Goal: Task Accomplishment & Management: Complete application form

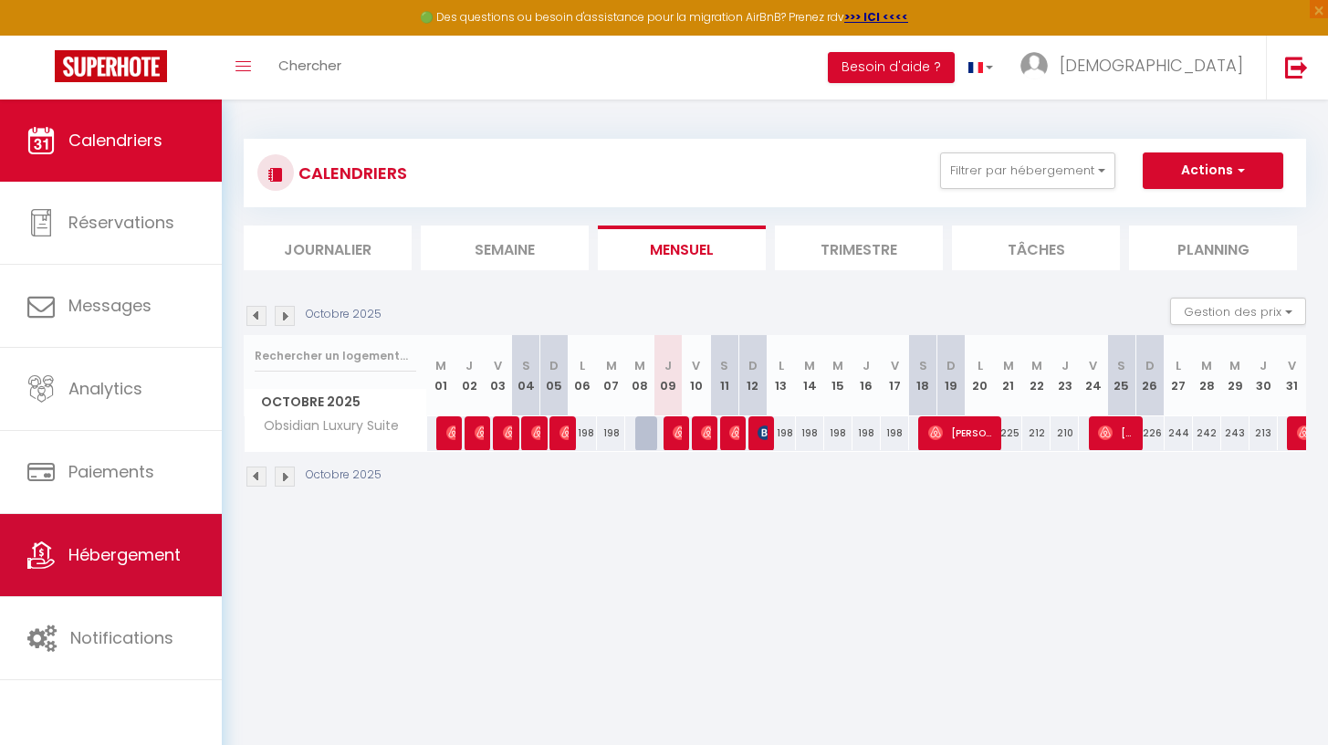
click at [101, 545] on span "Hébergement" at bounding box center [124, 554] width 112 height 23
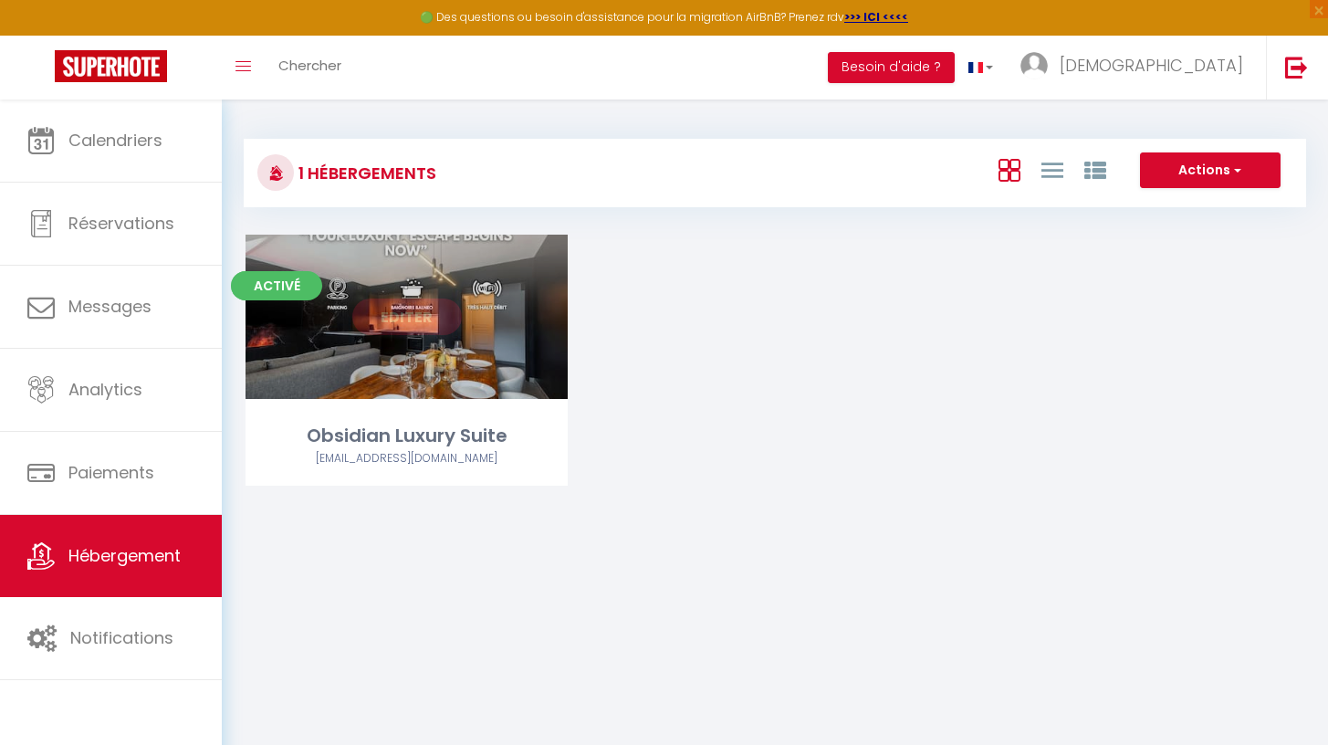
click at [316, 329] on div "Editer" at bounding box center [406, 317] width 322 height 164
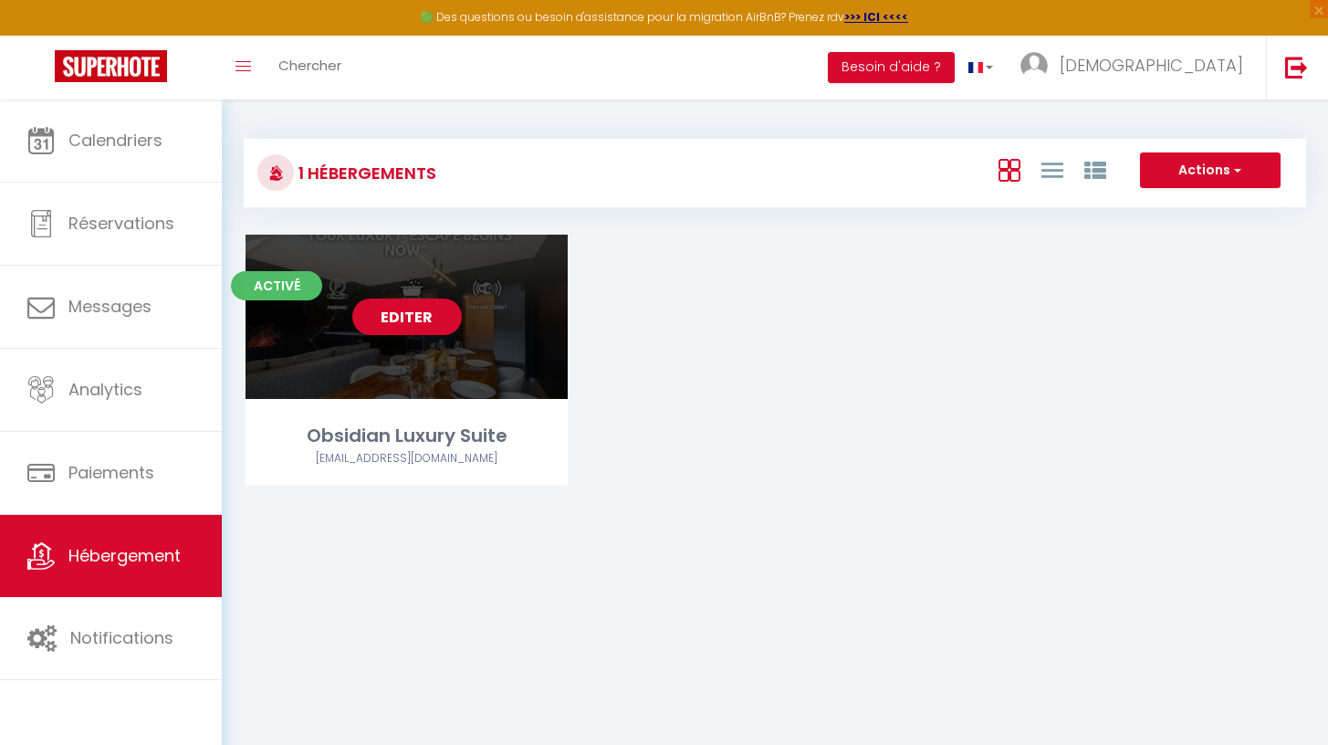
click at [388, 313] on link "Editer" at bounding box center [407, 316] width 110 height 37
select select "3"
select select "2"
select select "1"
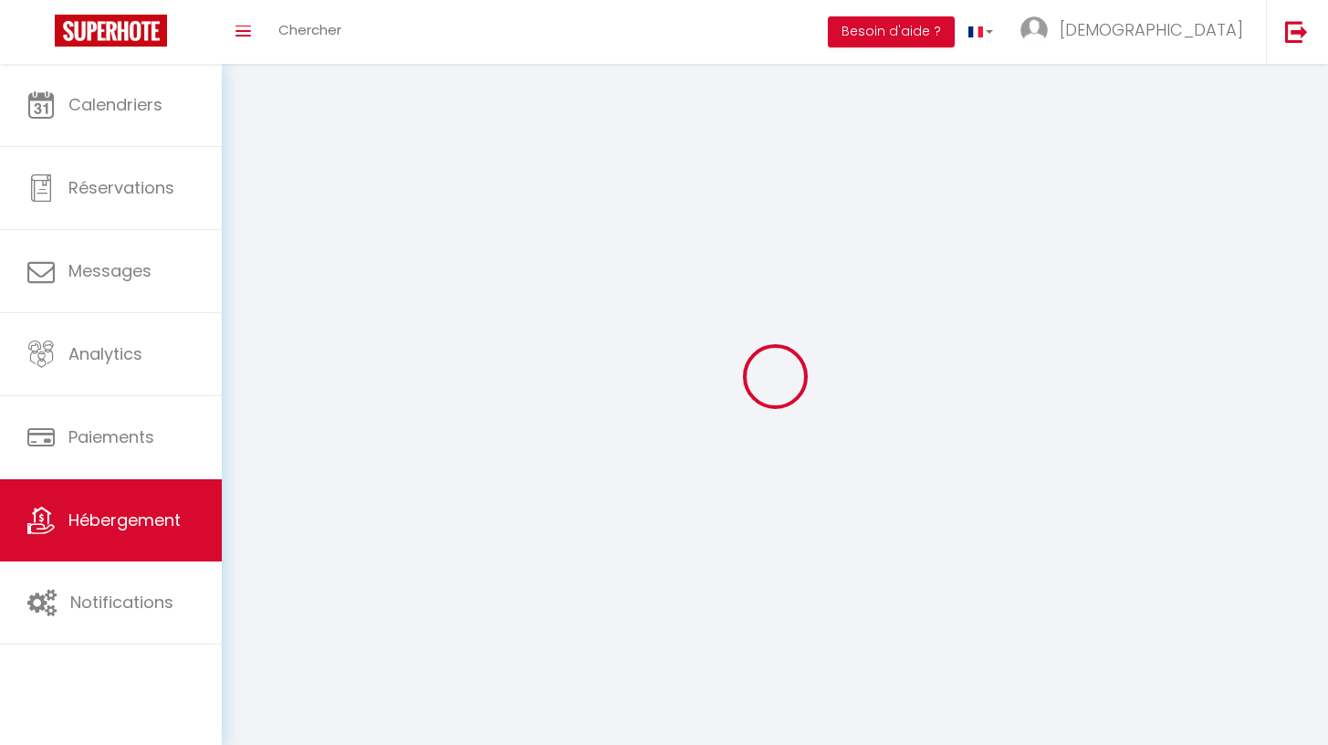
select select
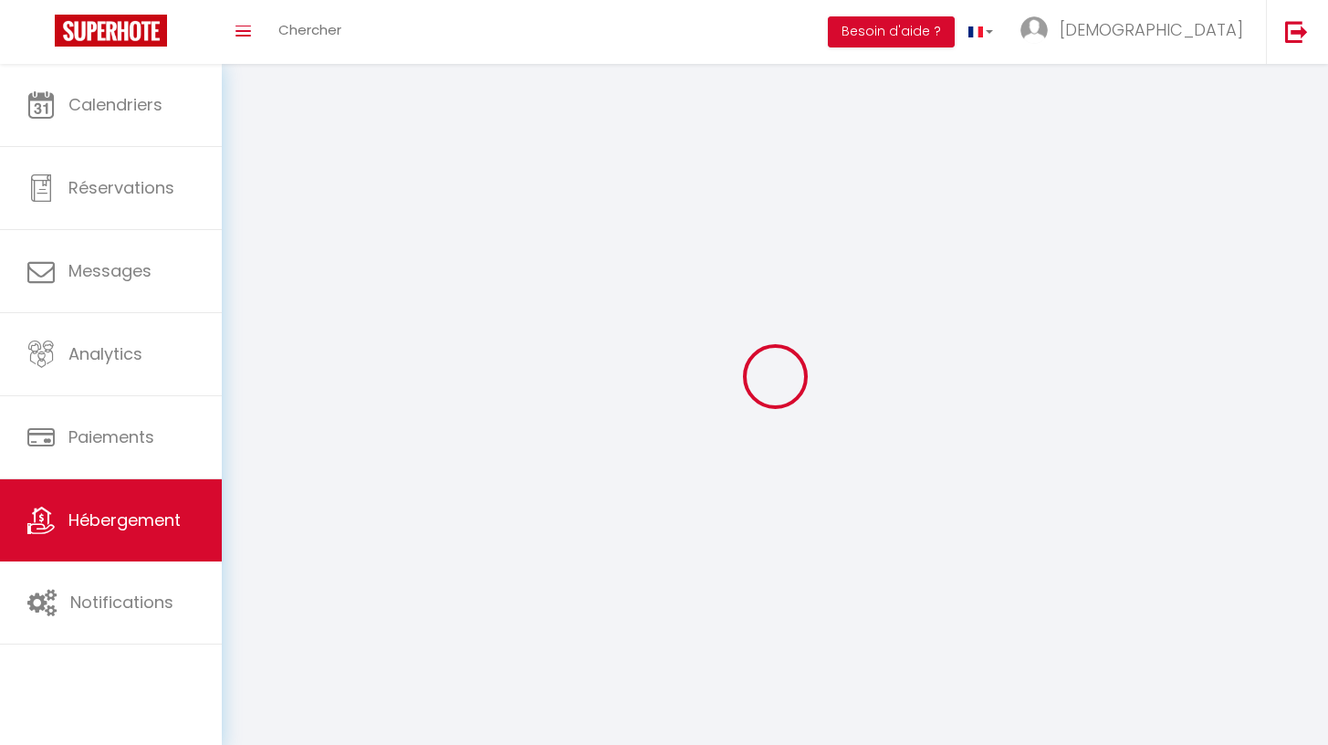
select select
checkbox input "false"
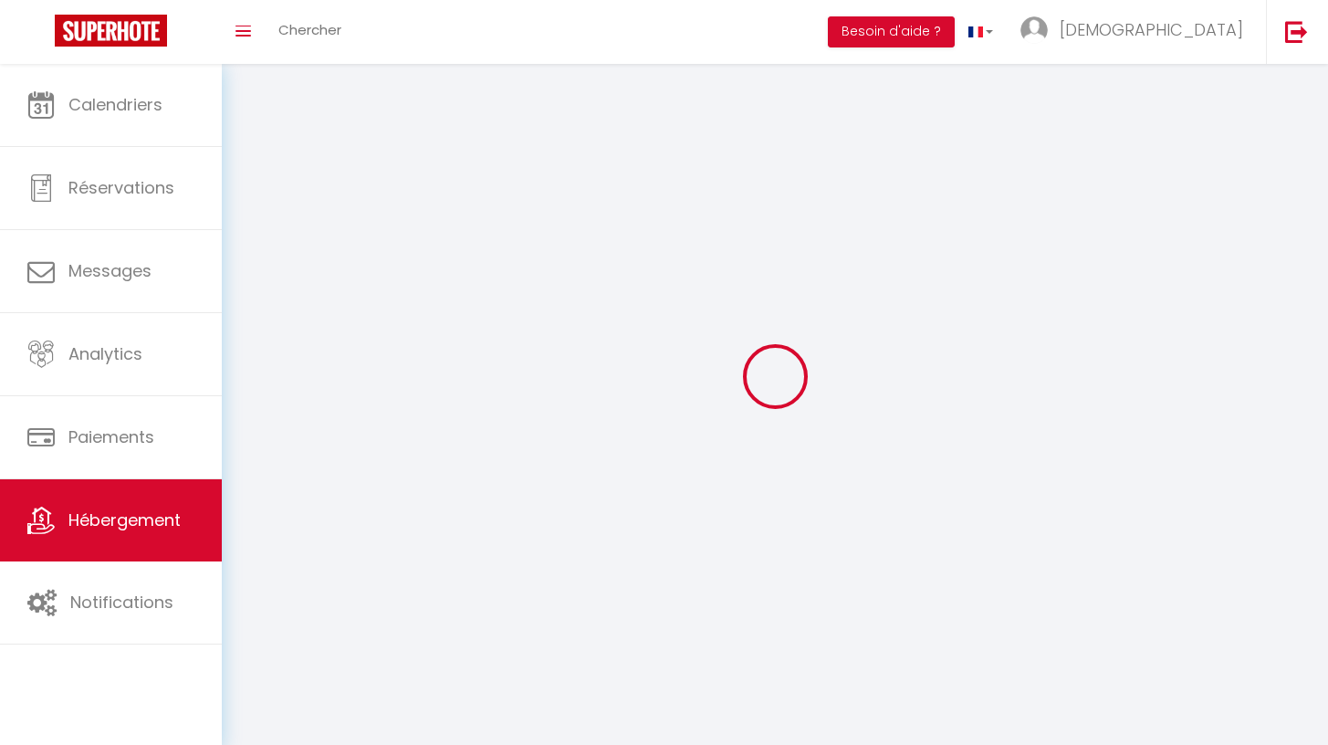
select select
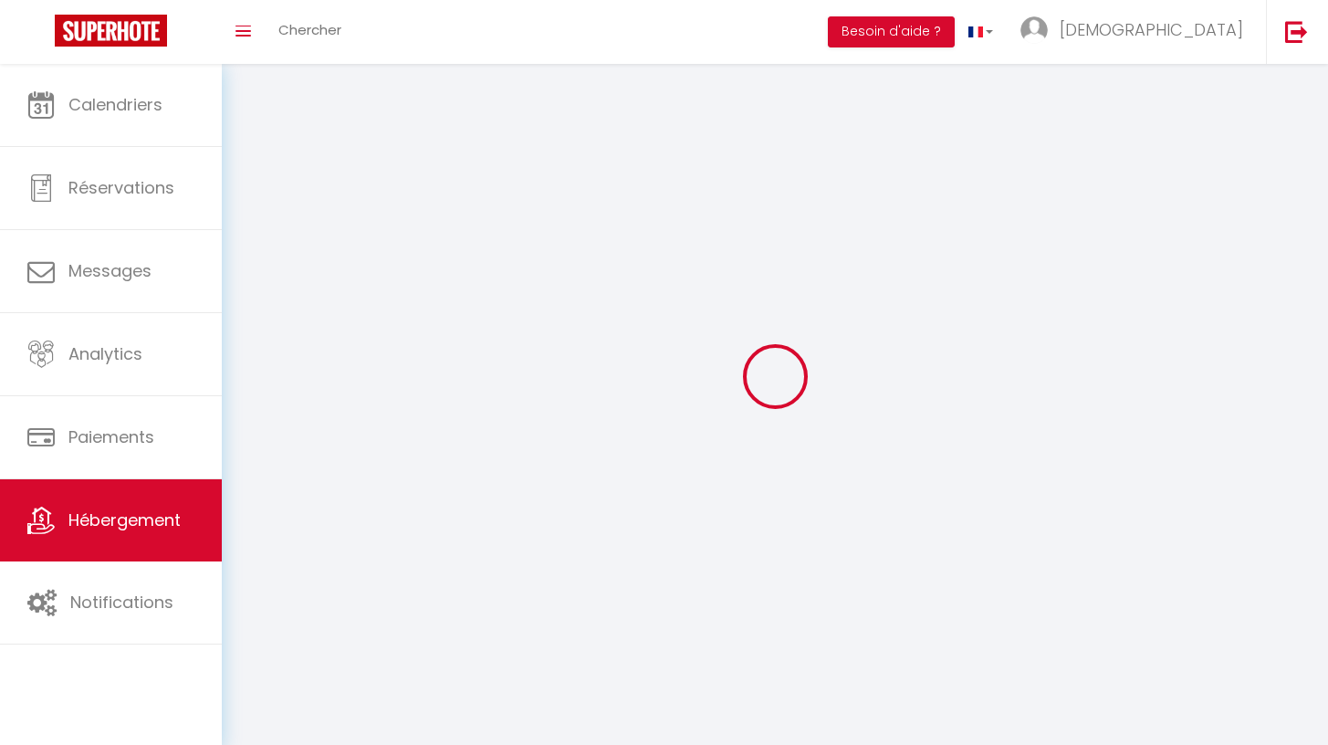
select select
checkbox input "false"
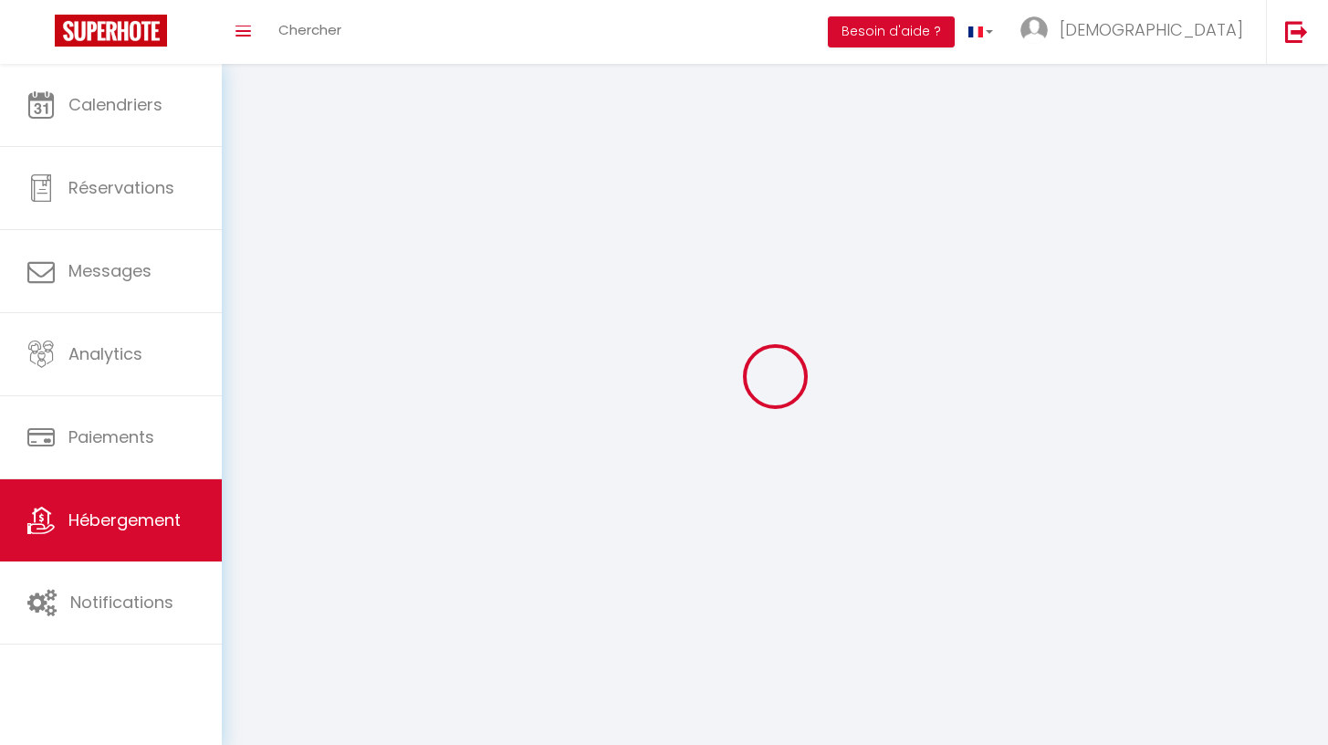
checkbox input "false"
select select
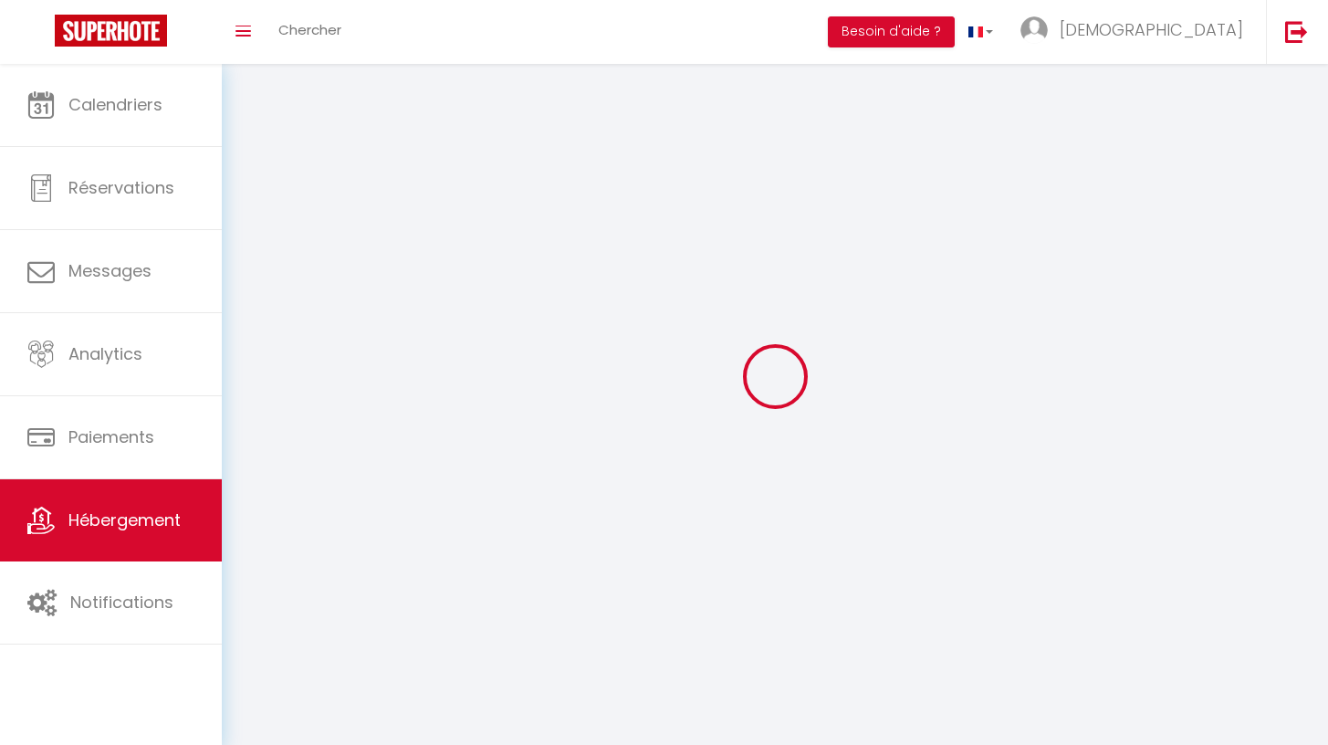
select select
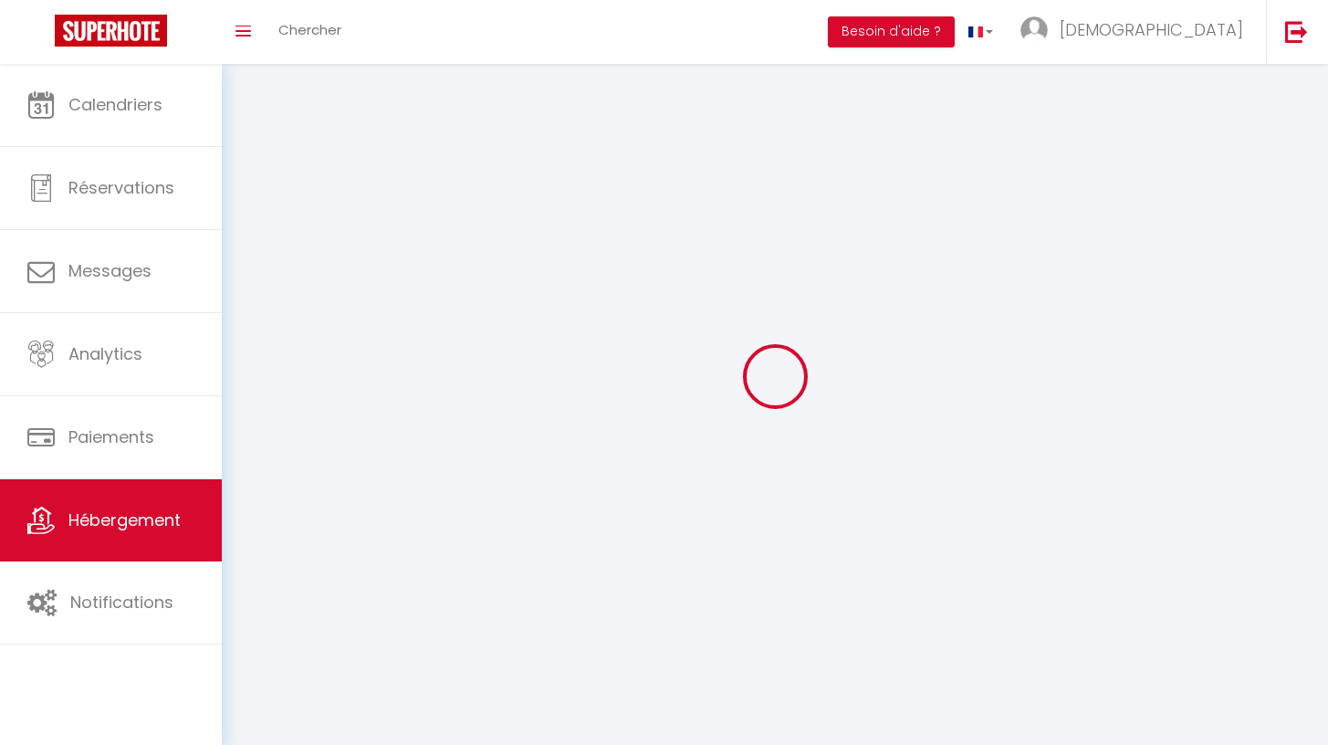
select select
checkbox input "false"
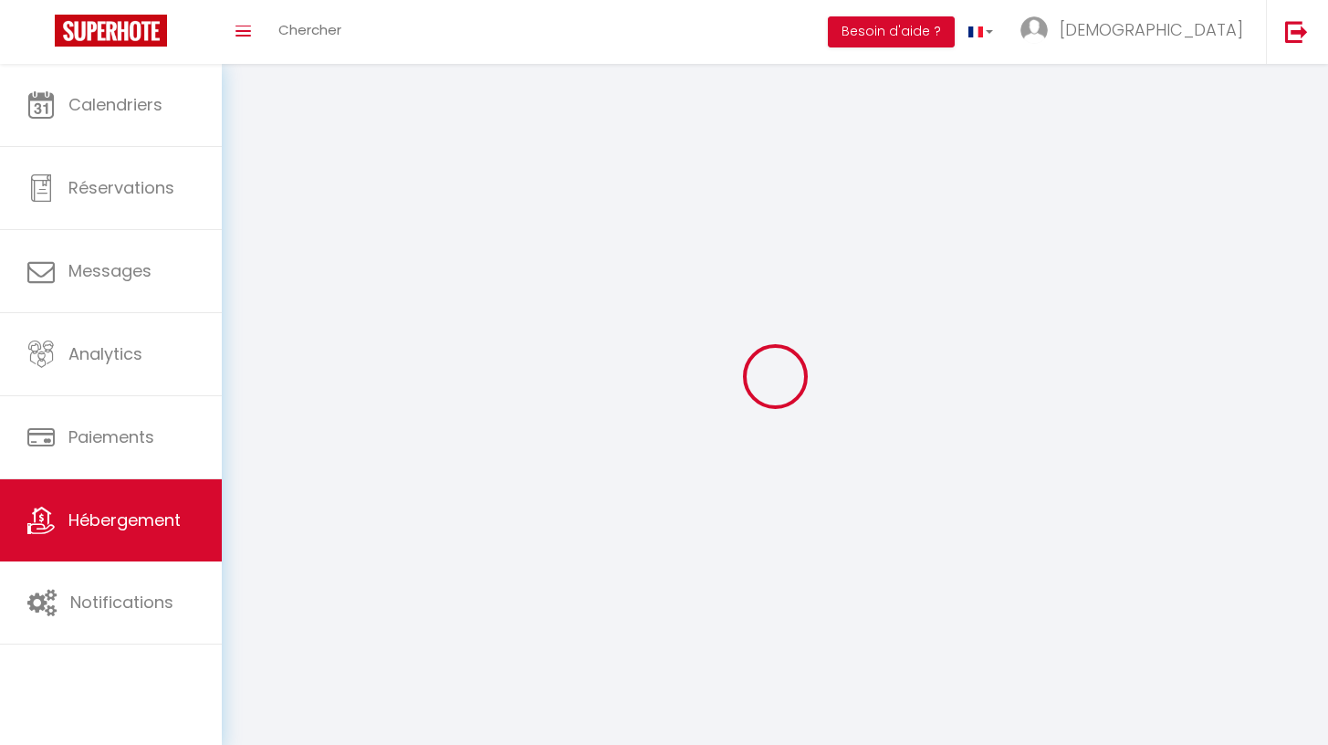
checkbox input "false"
select select
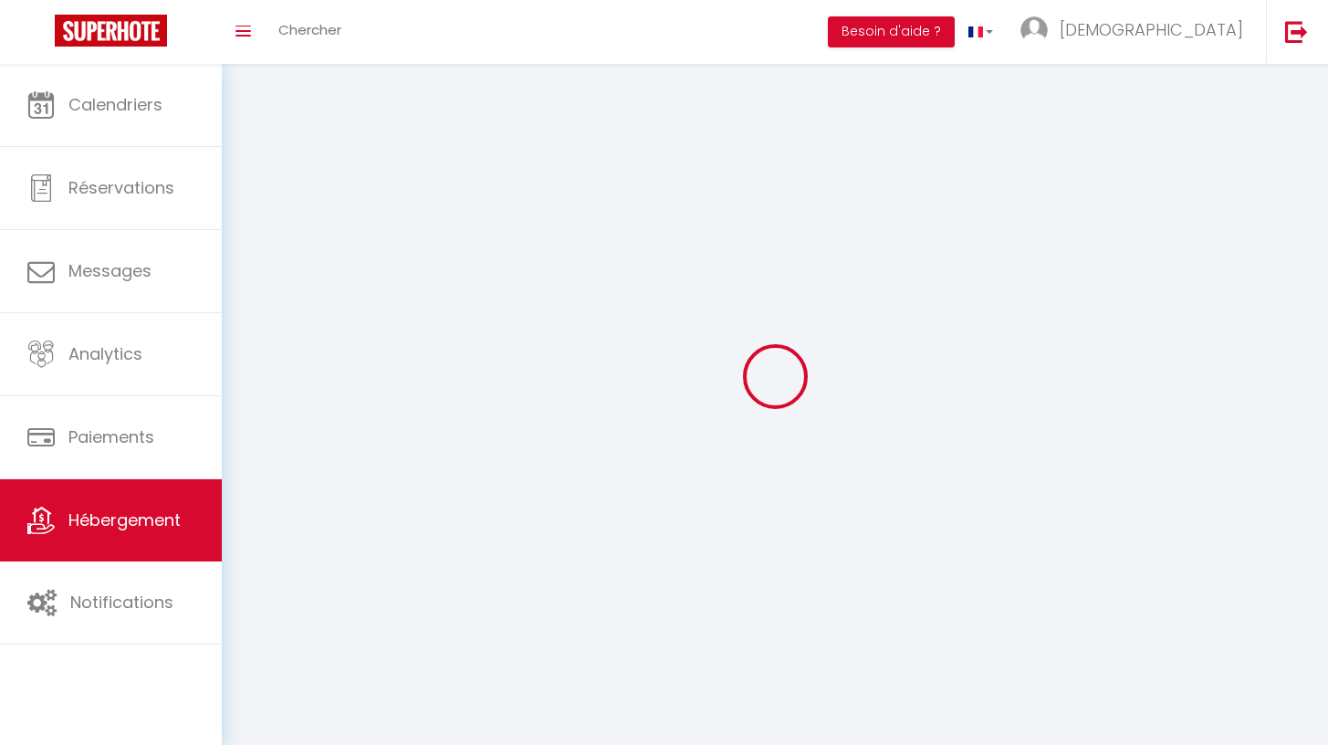
select select
checkbox input "false"
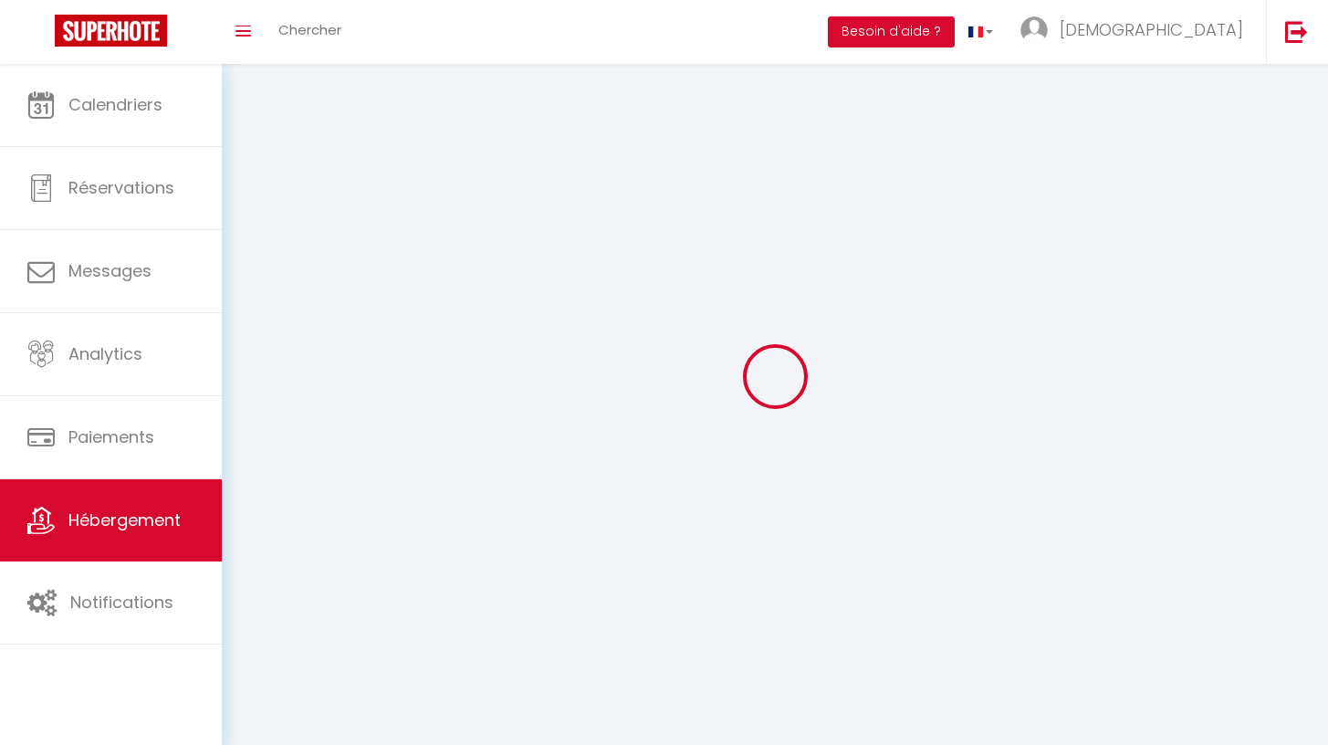
checkbox input "false"
select select
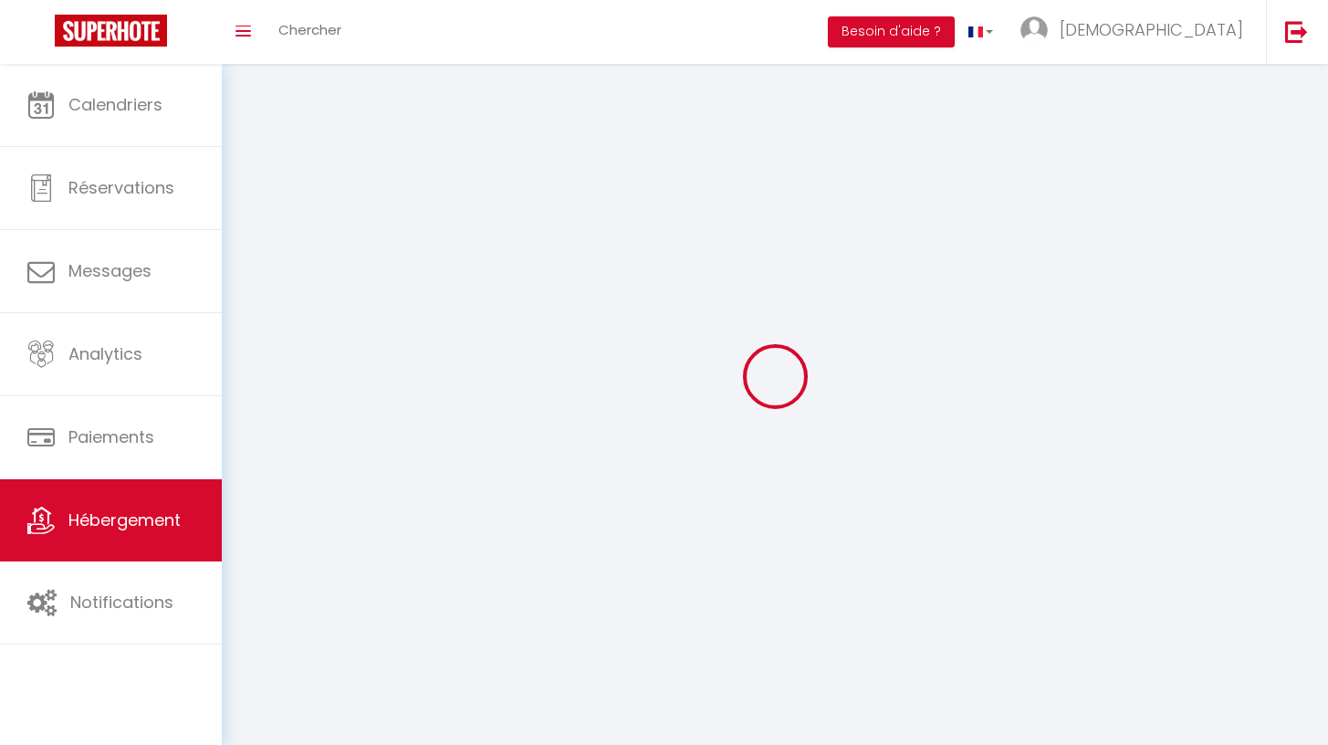
select select
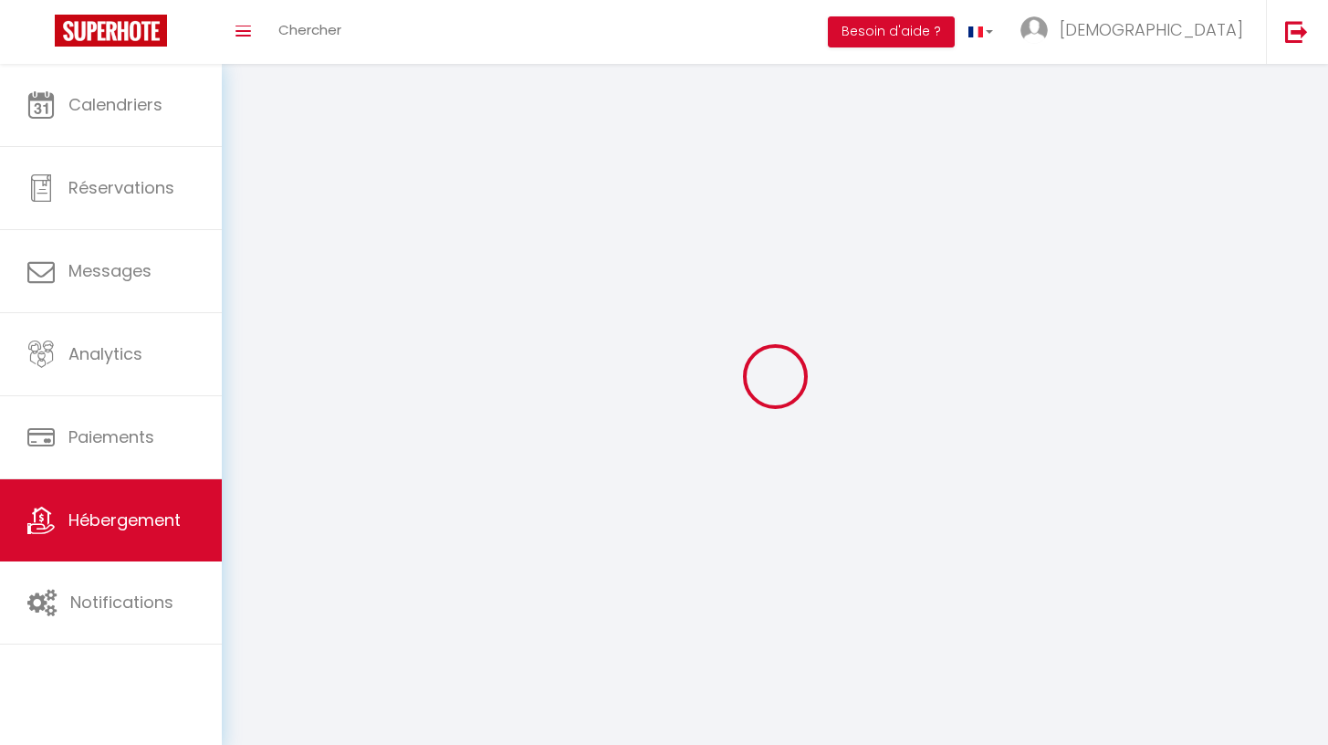
select select
checkbox input "false"
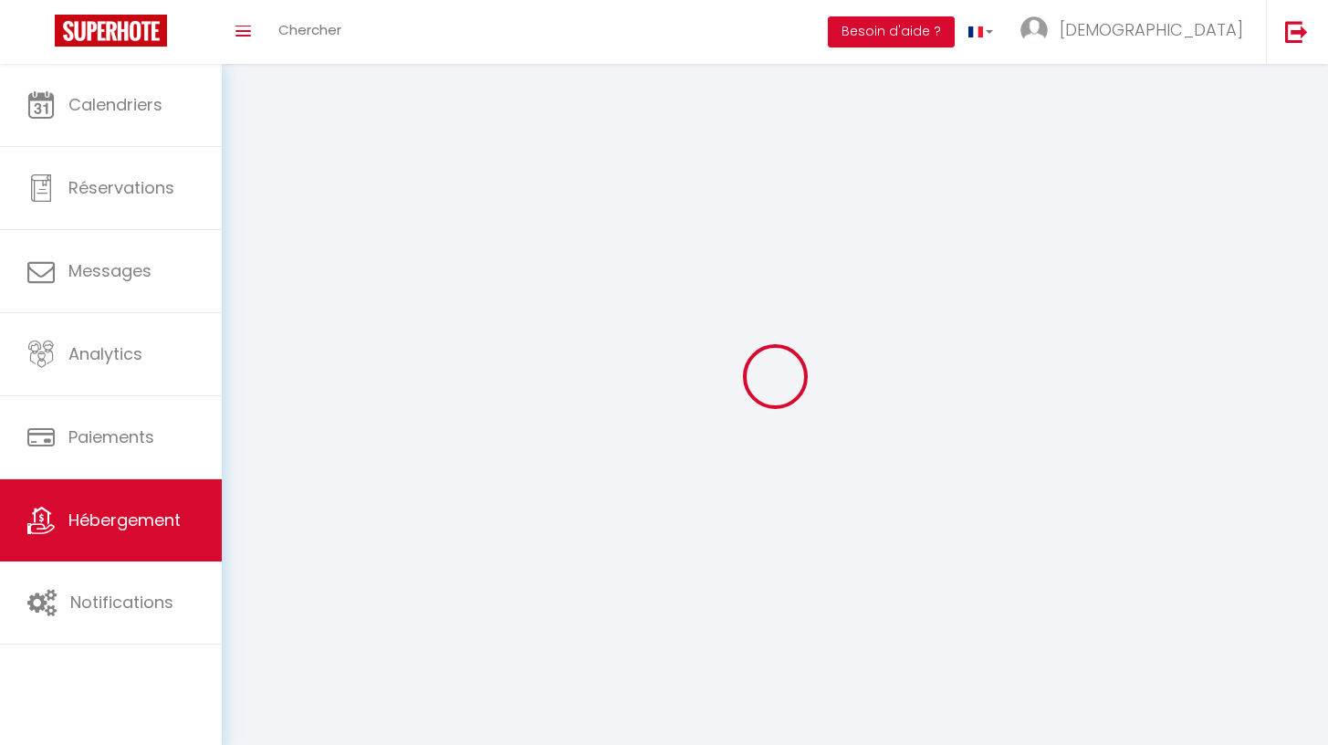
select select
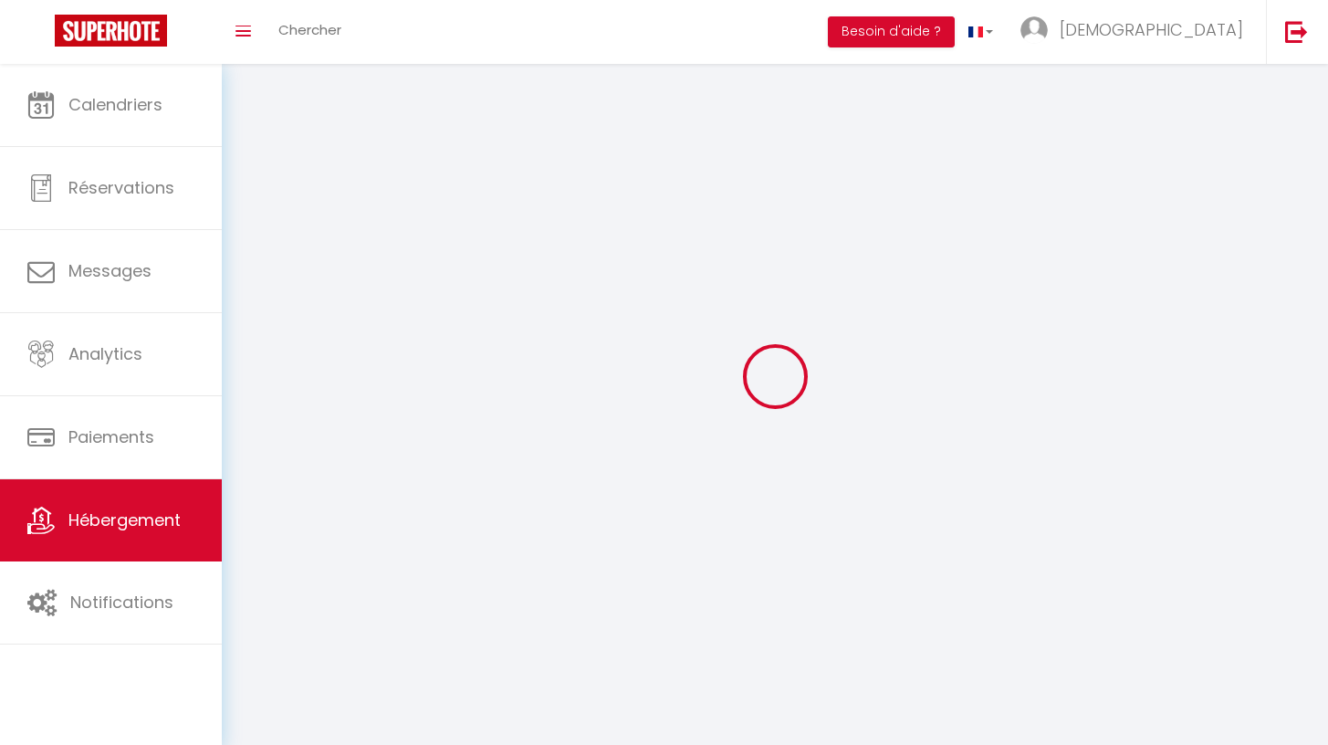
select select
checkbox input "false"
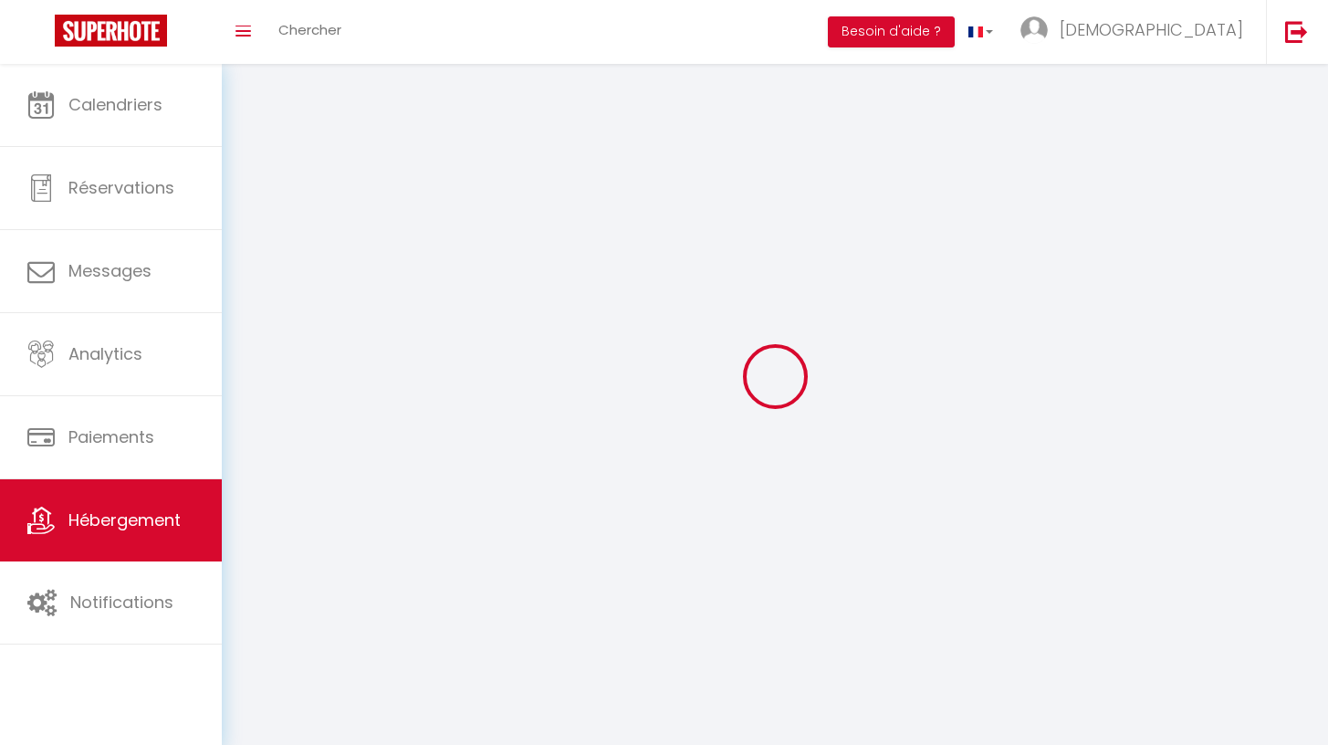
checkbox input "false"
select select
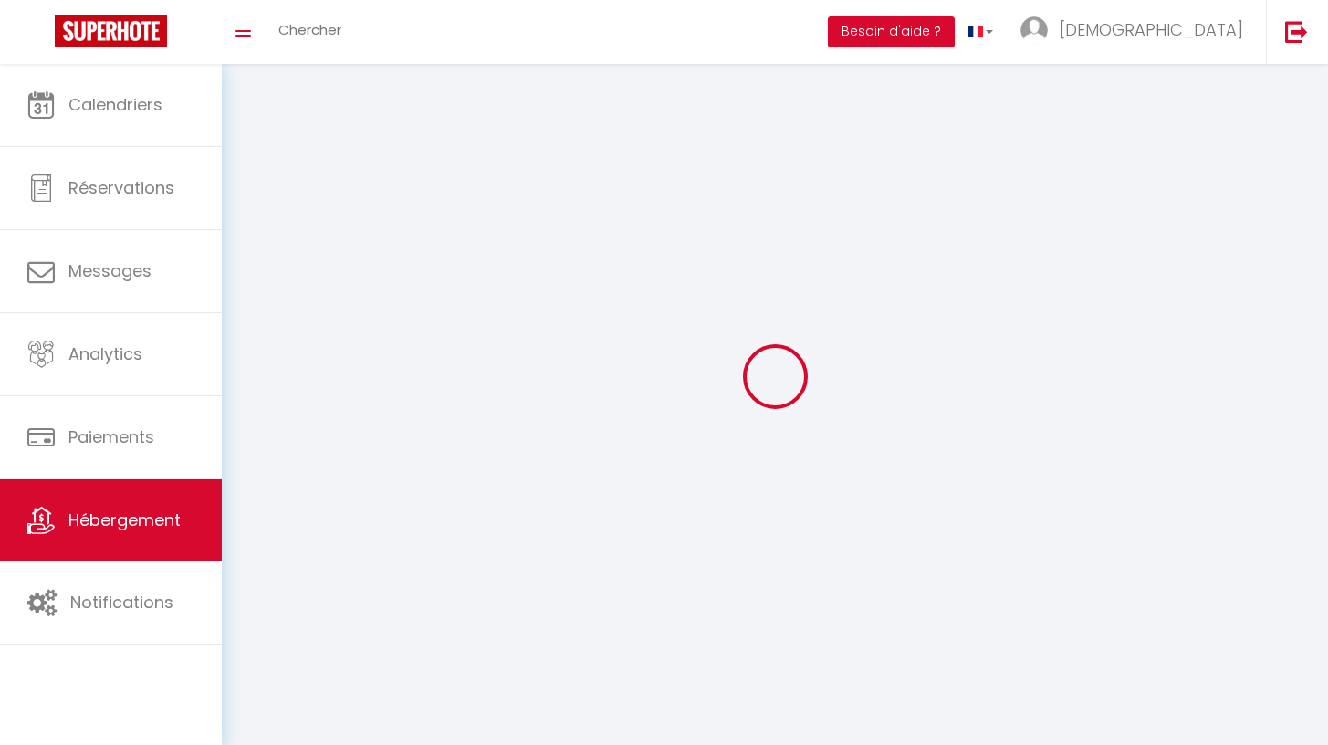
select select
checkbox input "false"
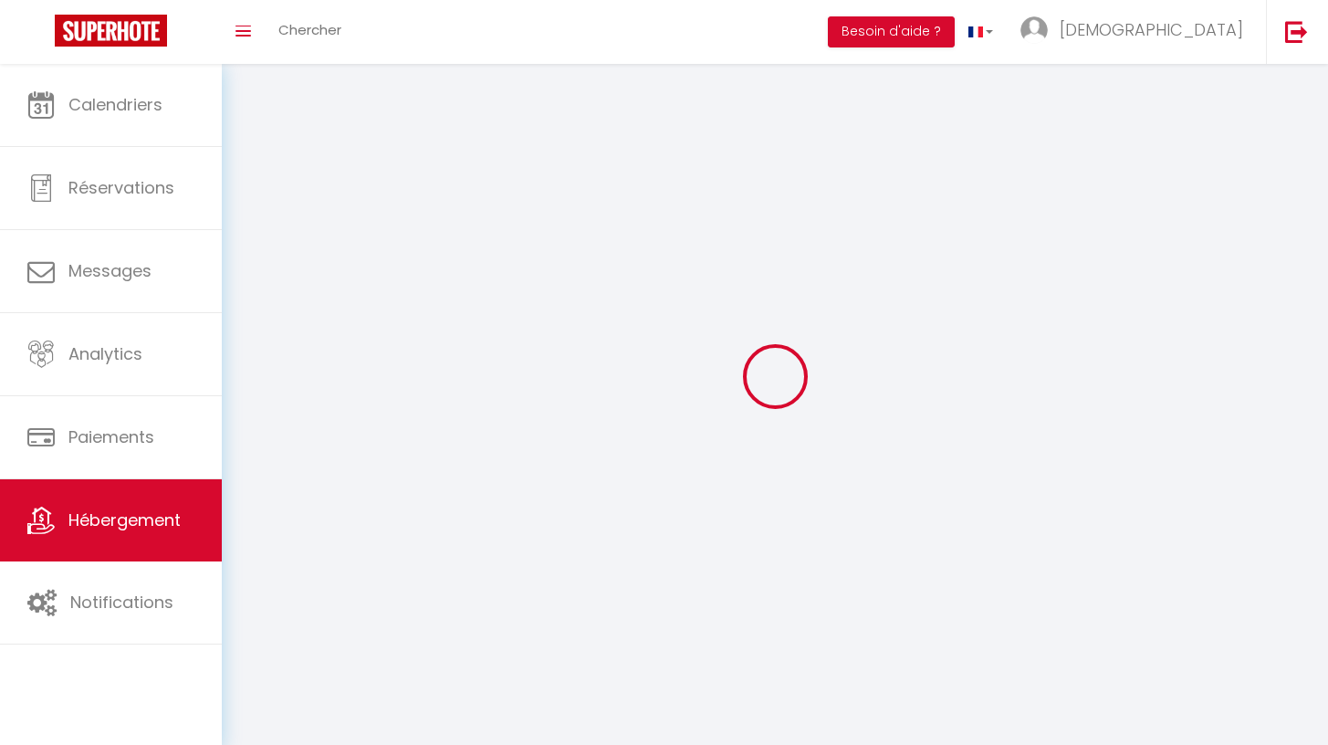
checkbox input "false"
select select
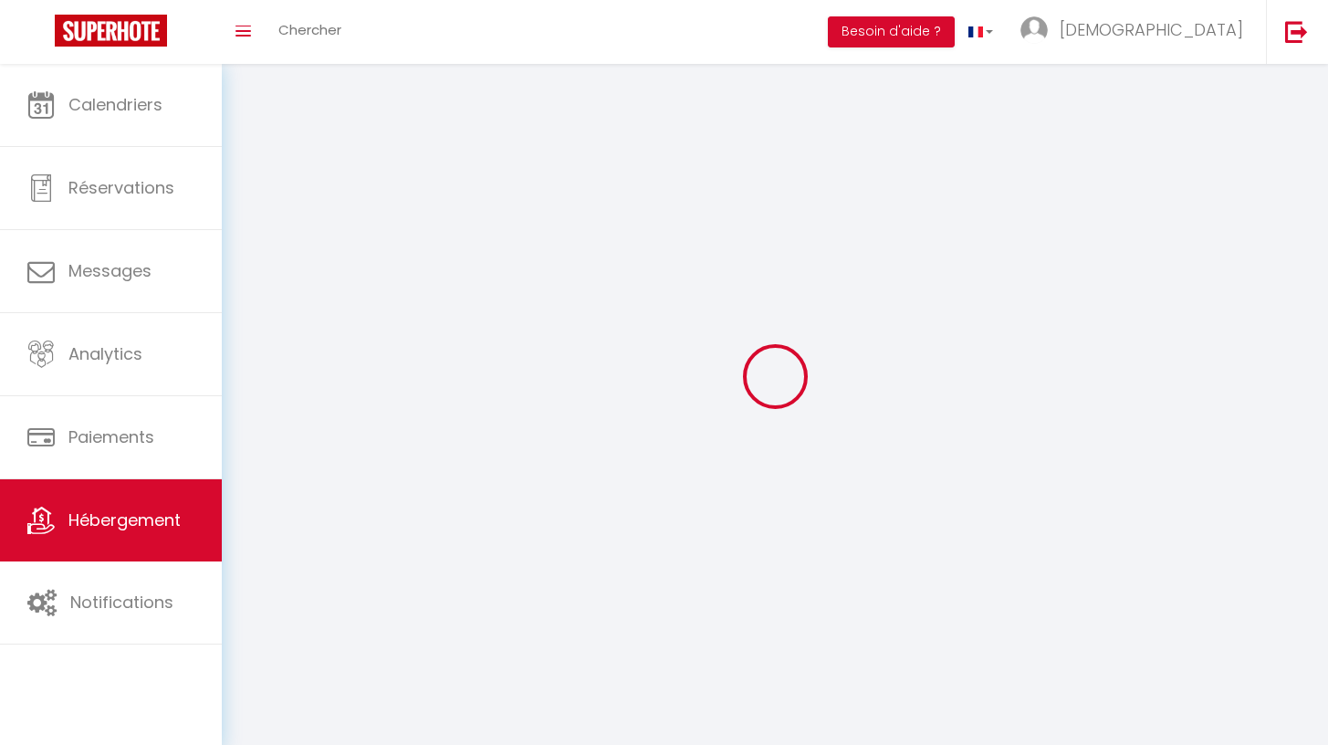
select select
select select "28"
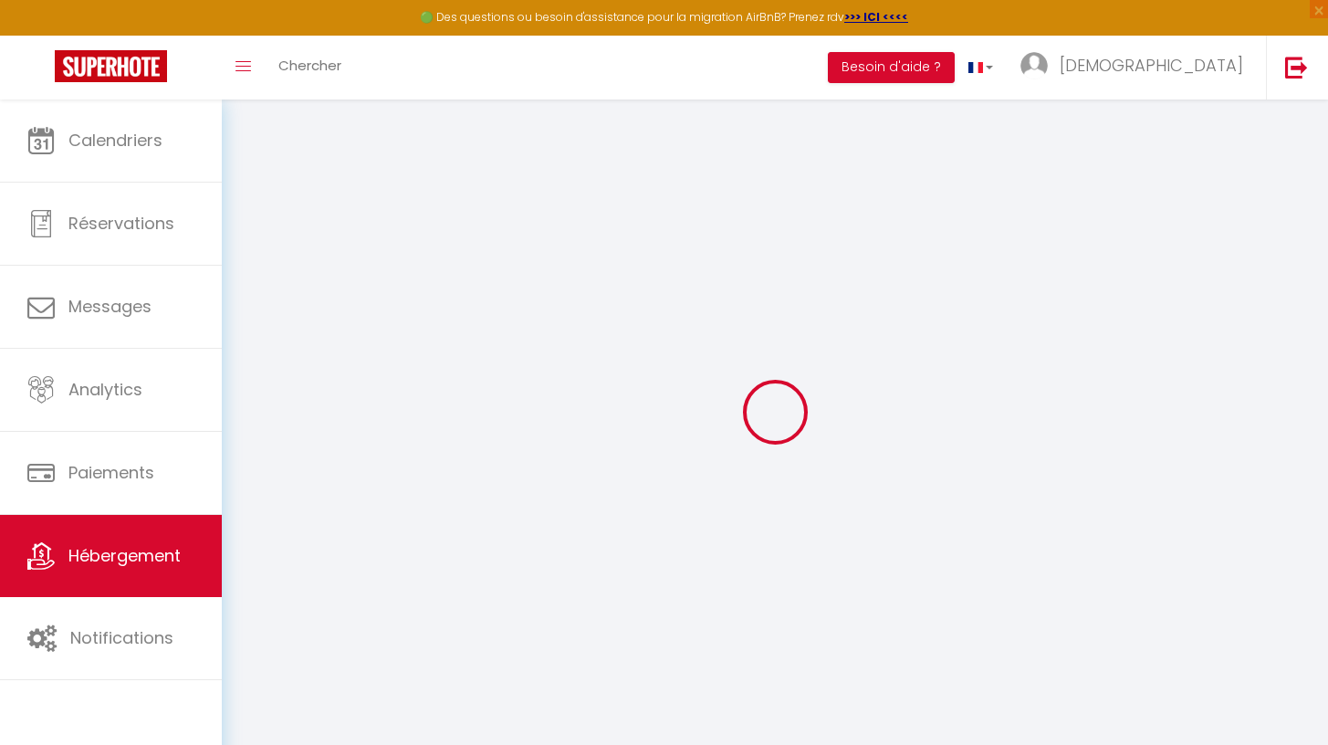
select select
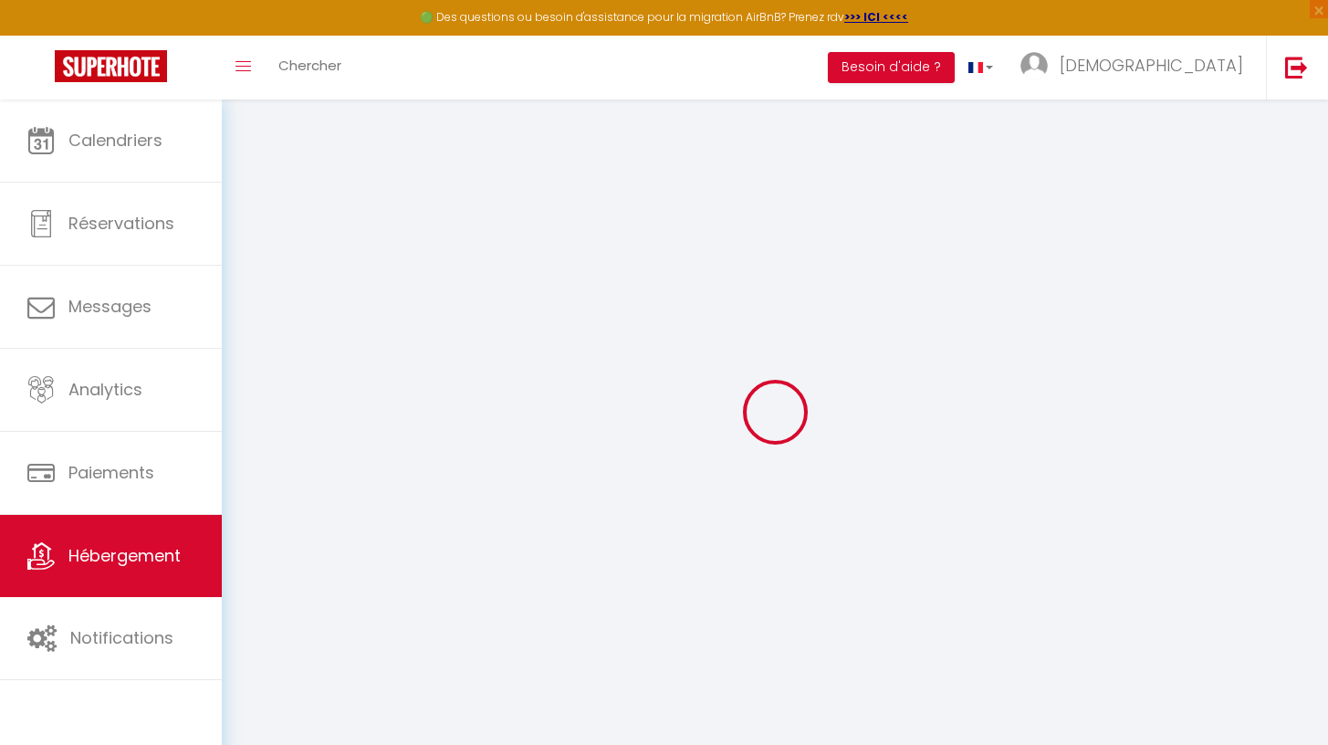
select select
checkbox input "false"
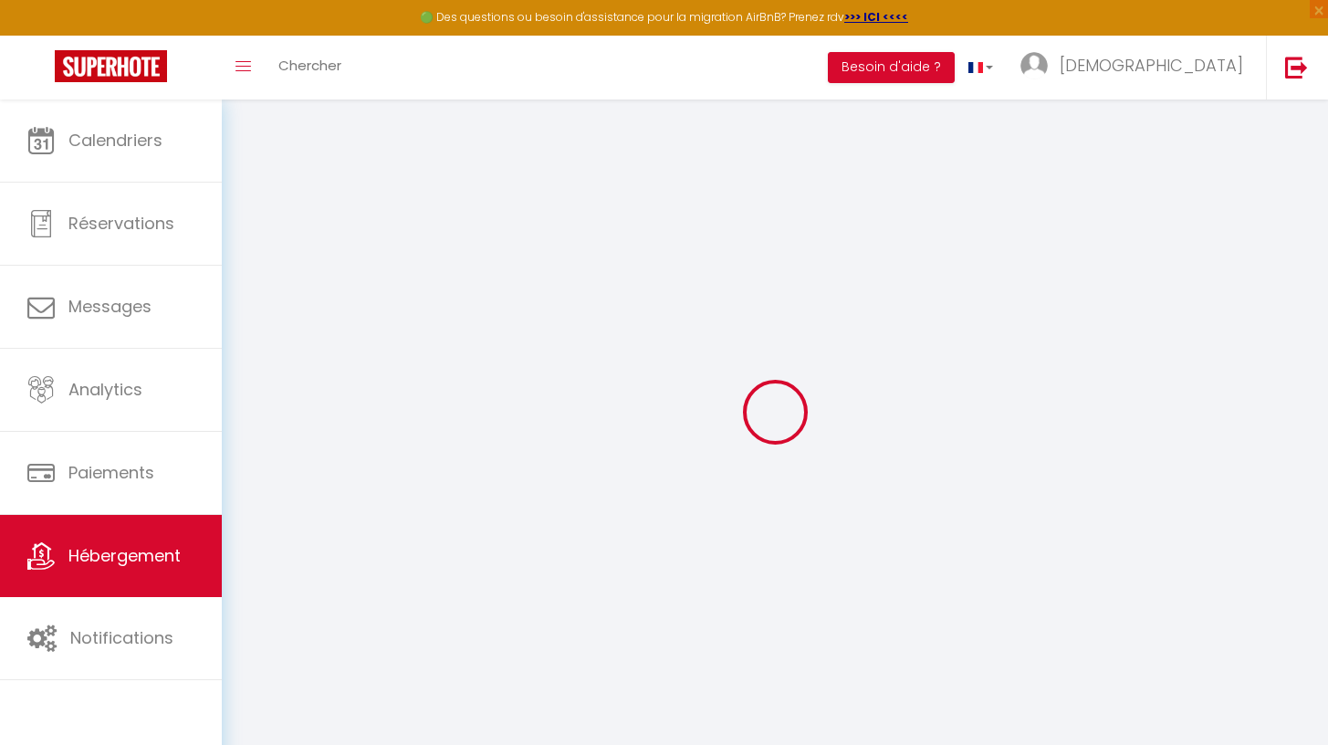
select select
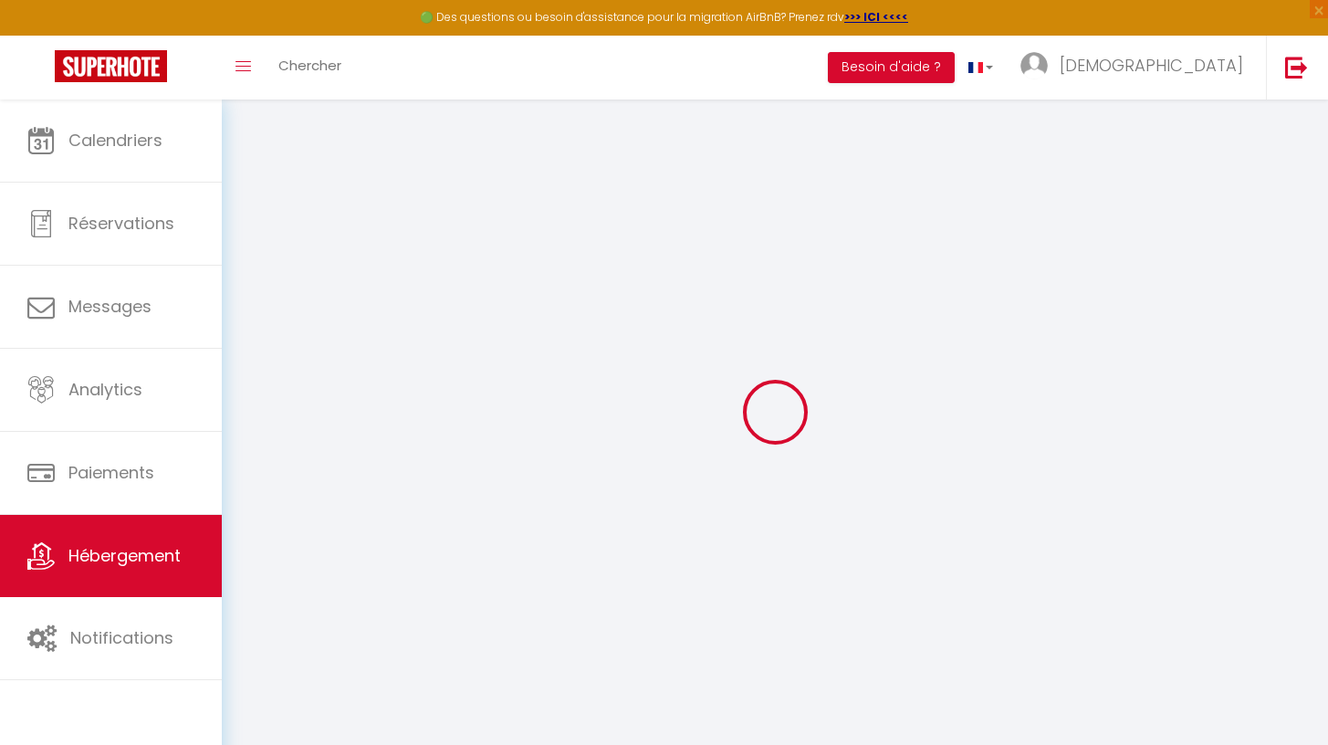
select select
checkbox input "false"
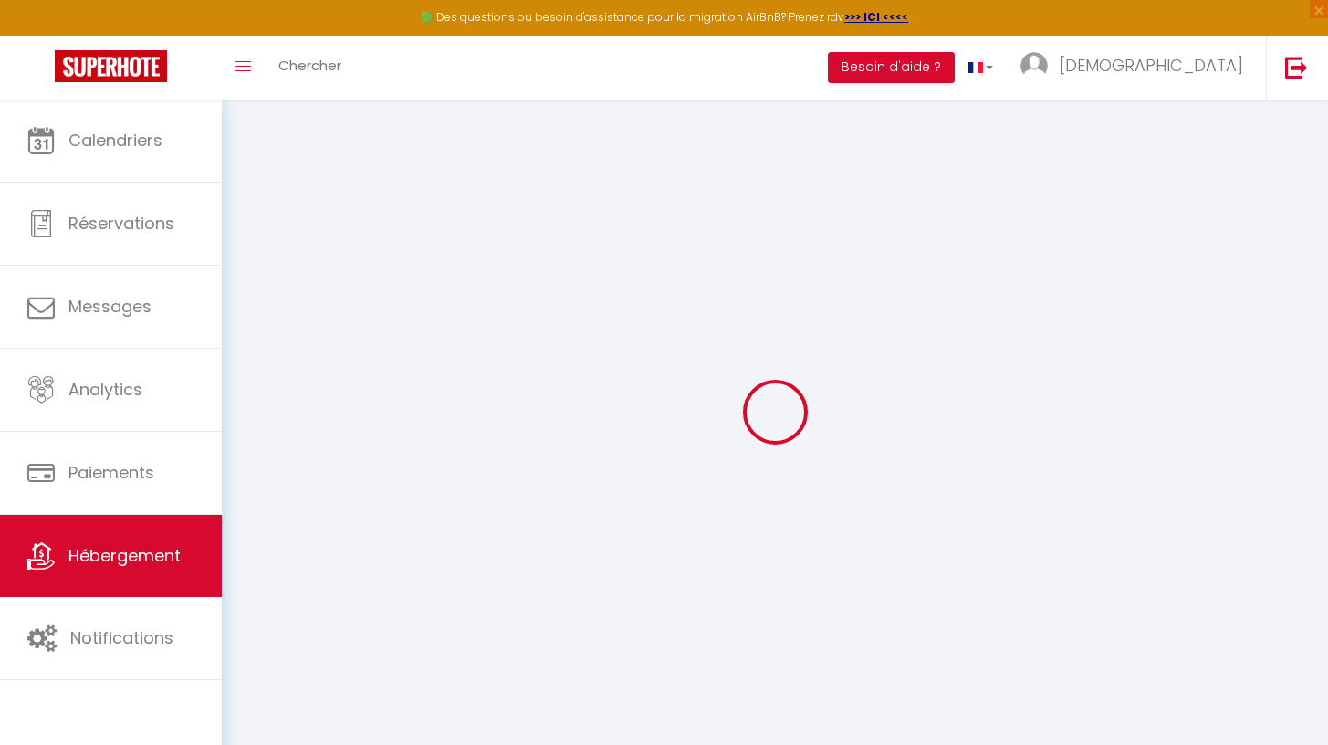
checkbox input "false"
select select
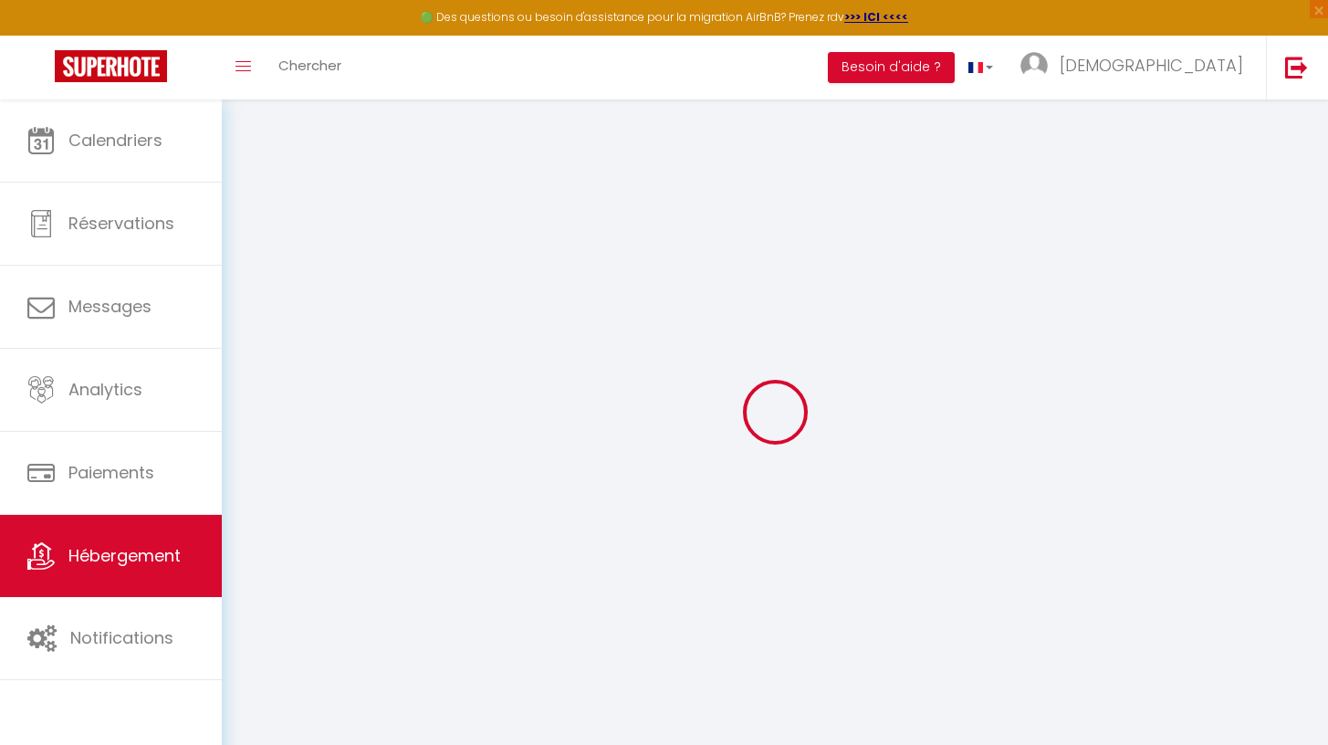
select select
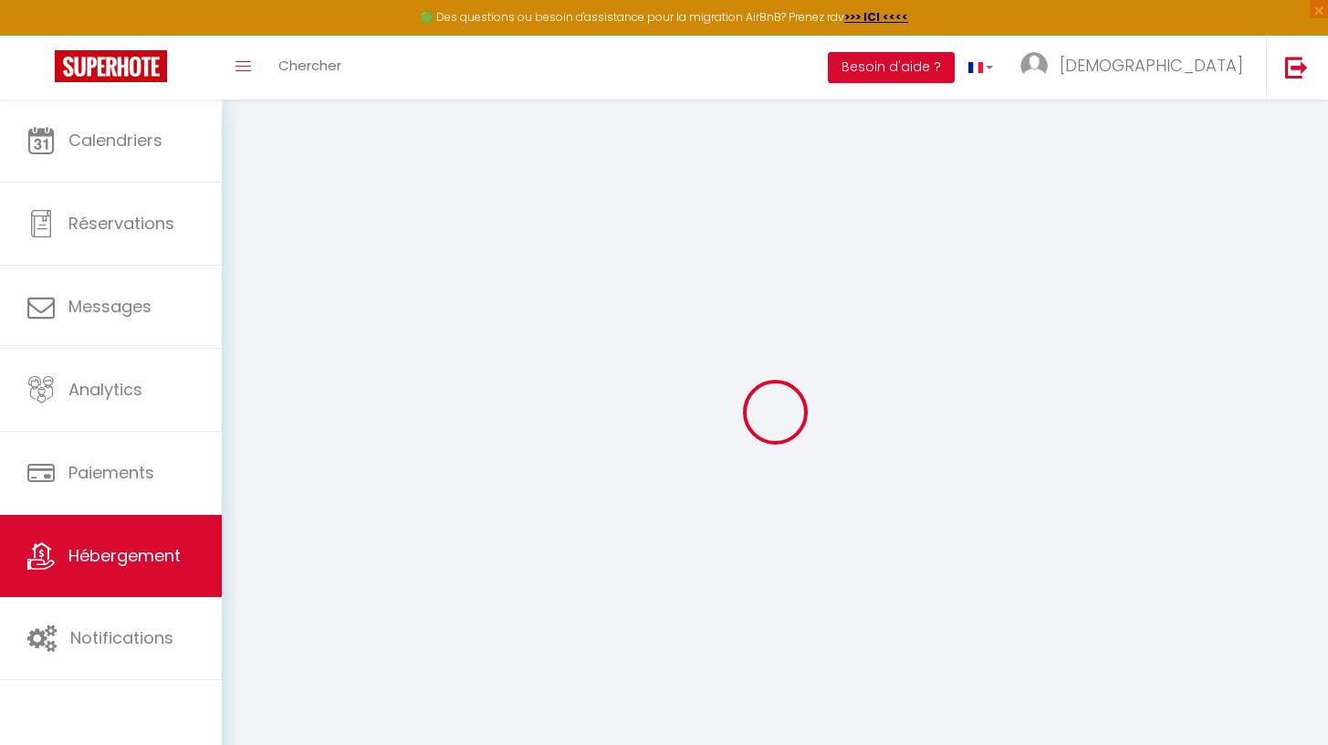
checkbox input "false"
select select
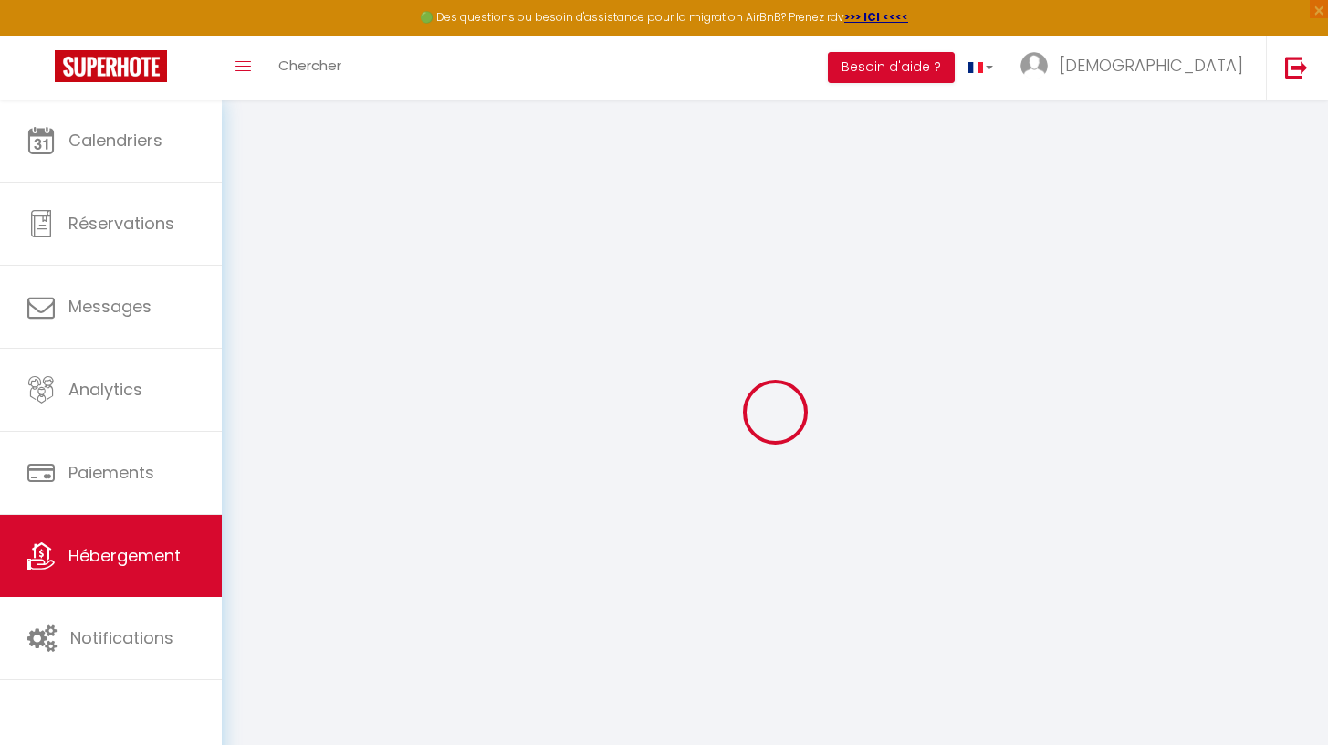
select select
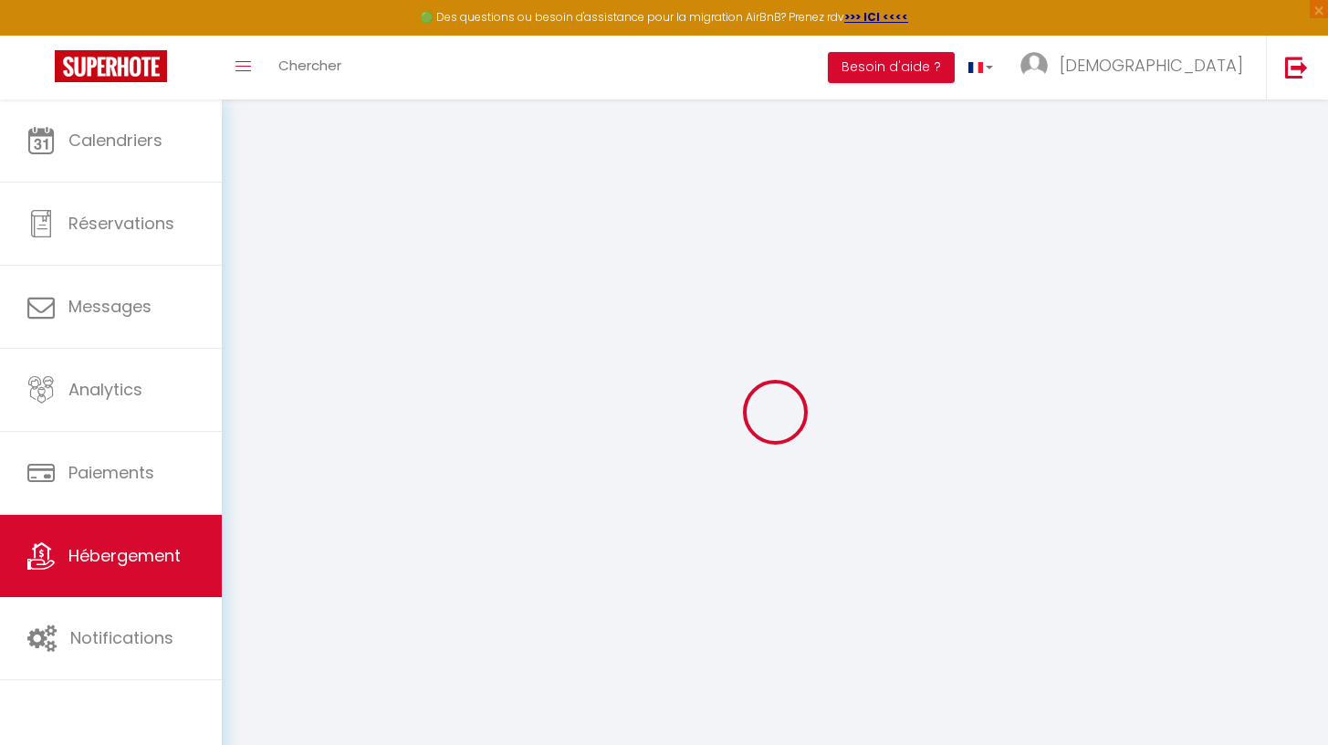
select select
checkbox input "false"
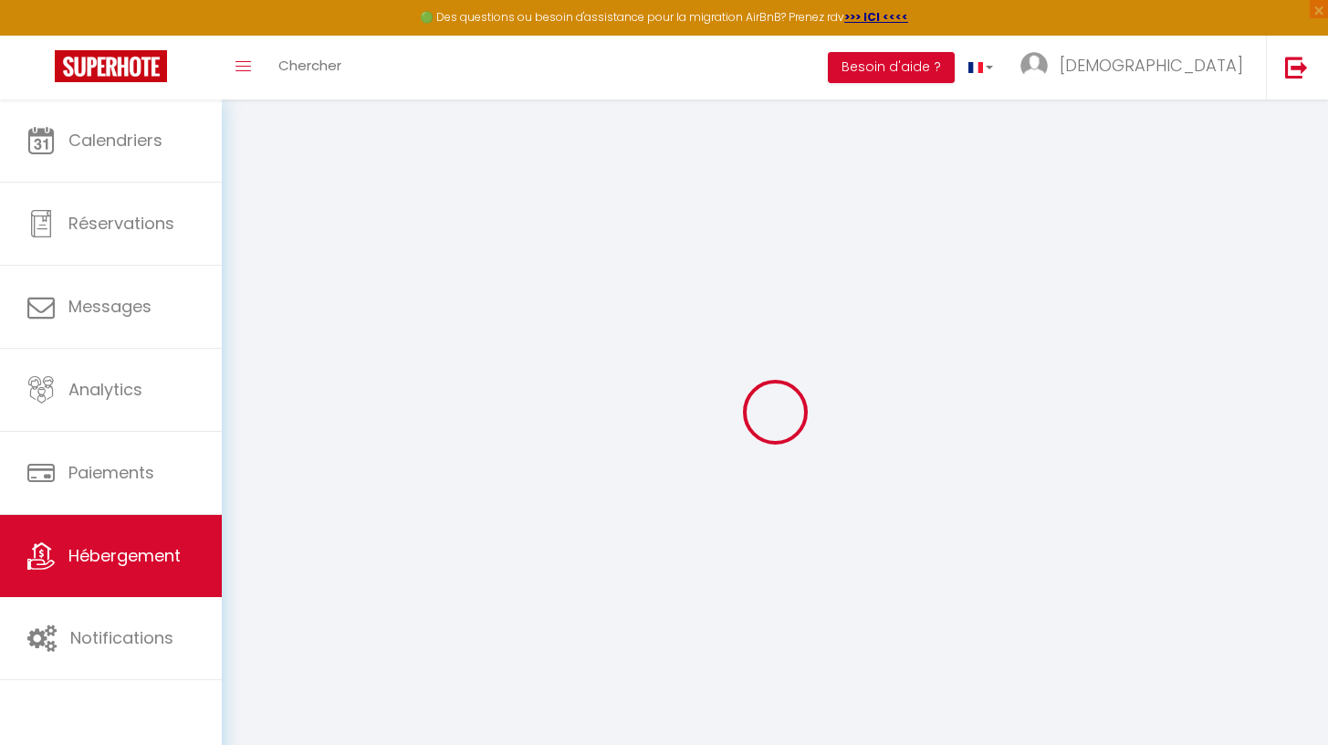
checkbox input "false"
select select
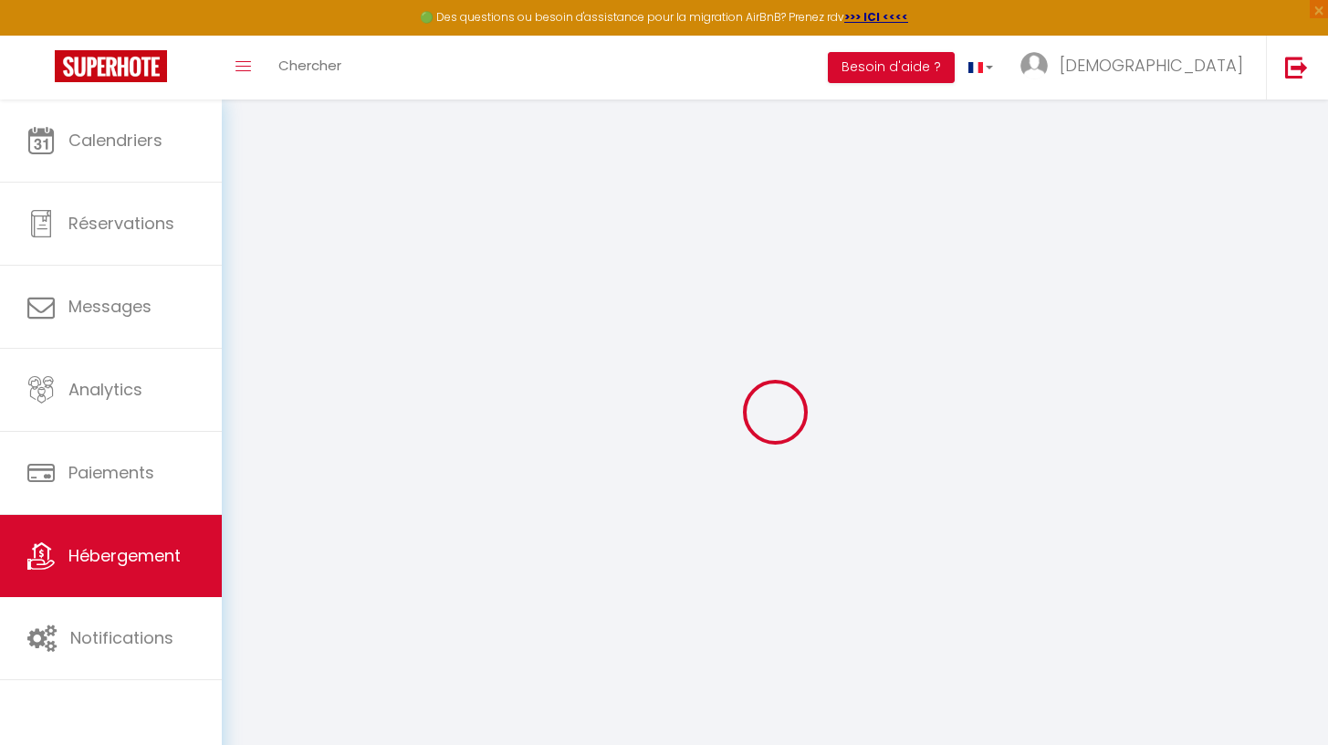
select select
checkbox input "false"
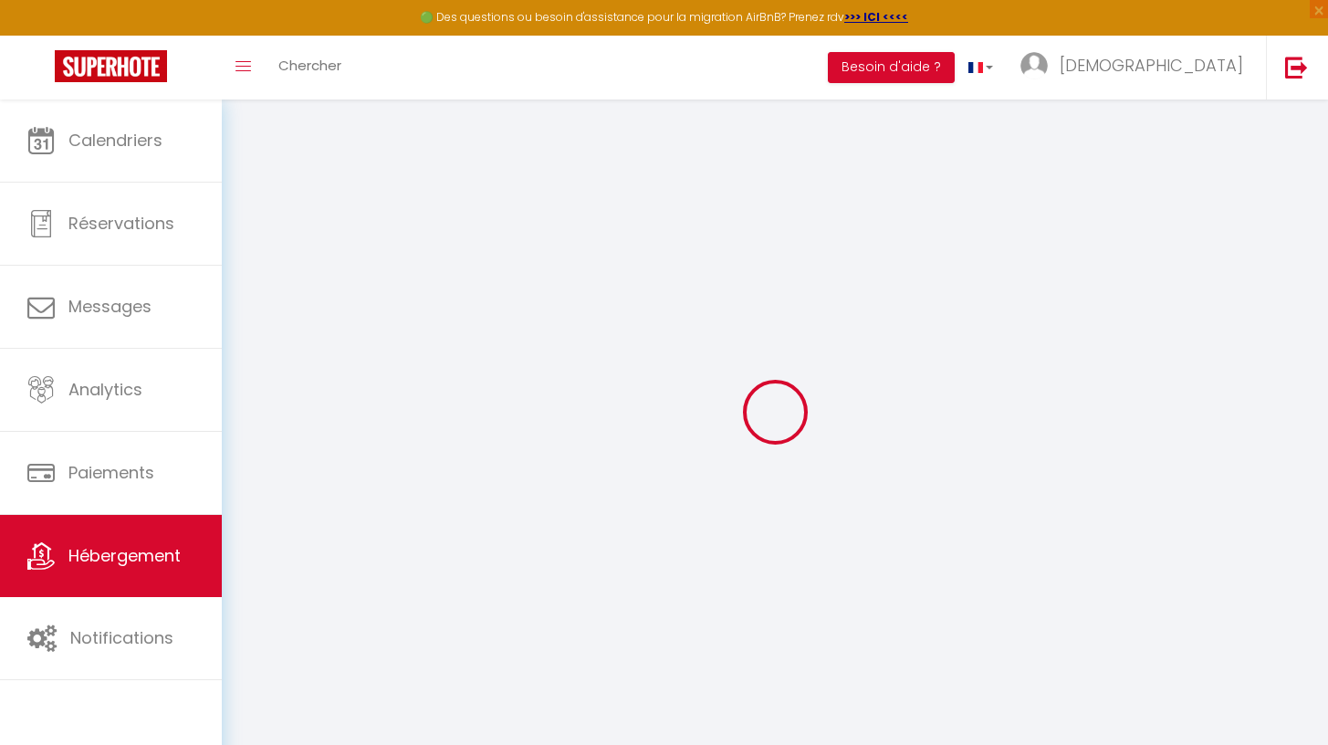
checkbox input "false"
select select
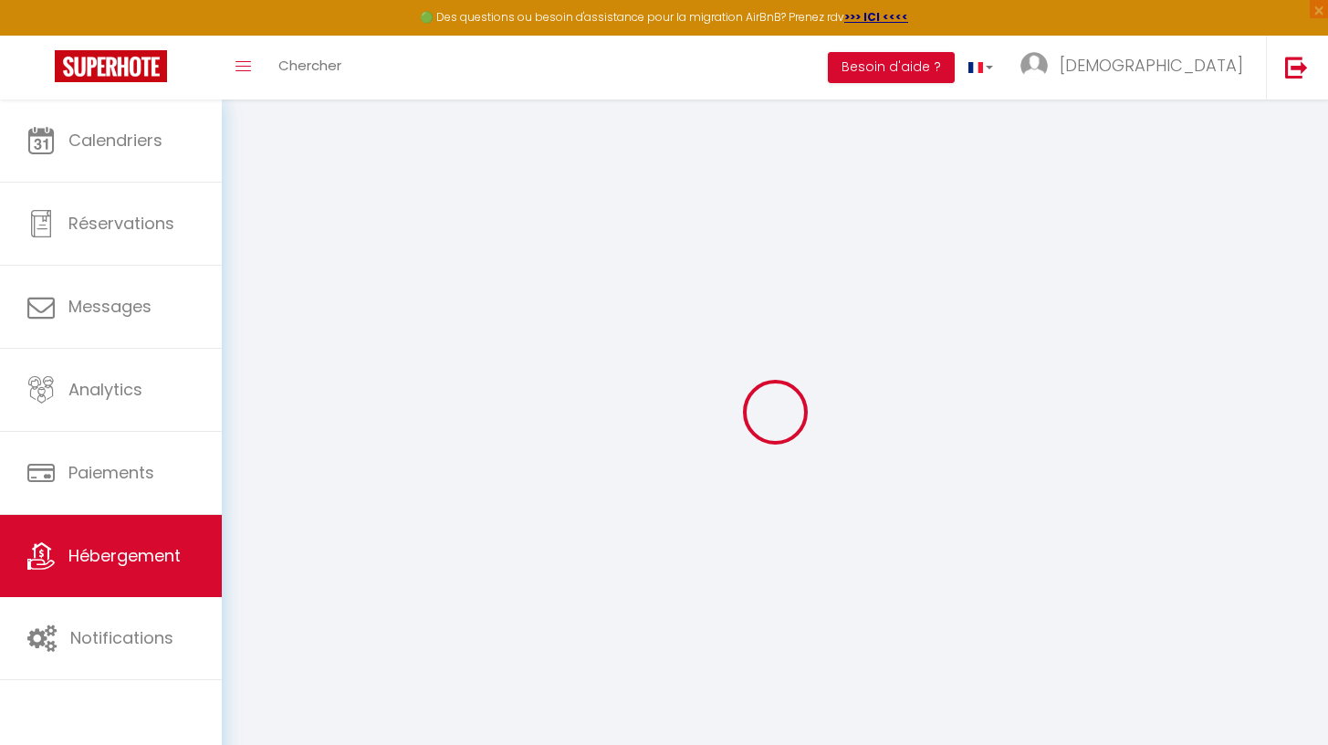
select select
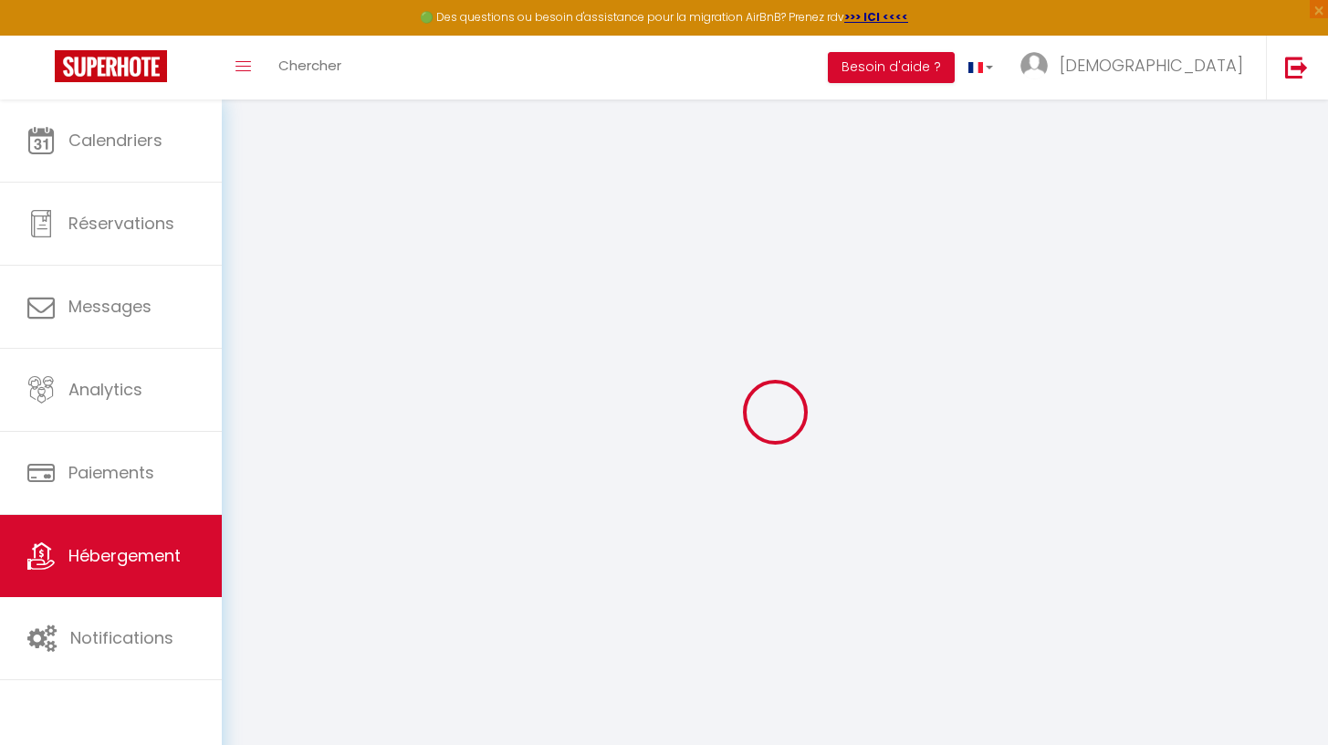
select select
checkbox input "false"
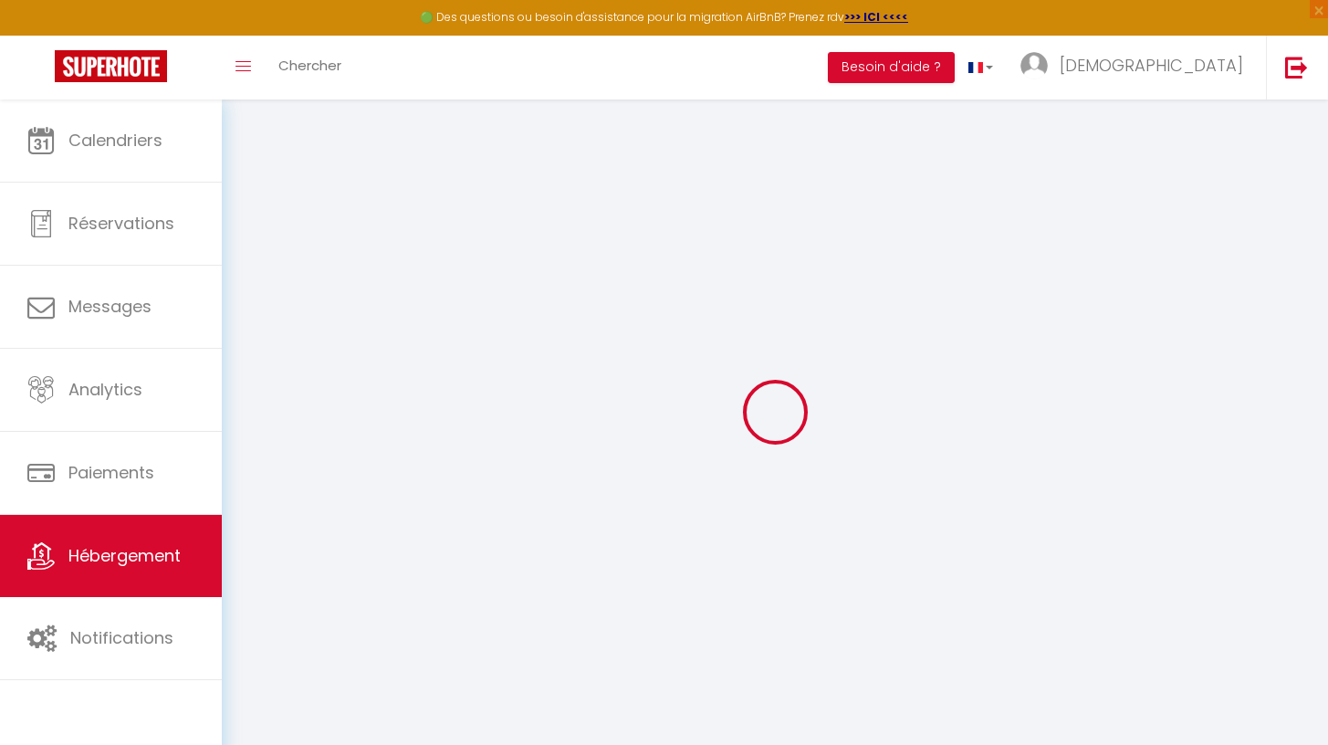
select select
type input "Obsidian Luxury Suite"
type input "[DEMOGRAPHIC_DATA]"
type input "franceschi"
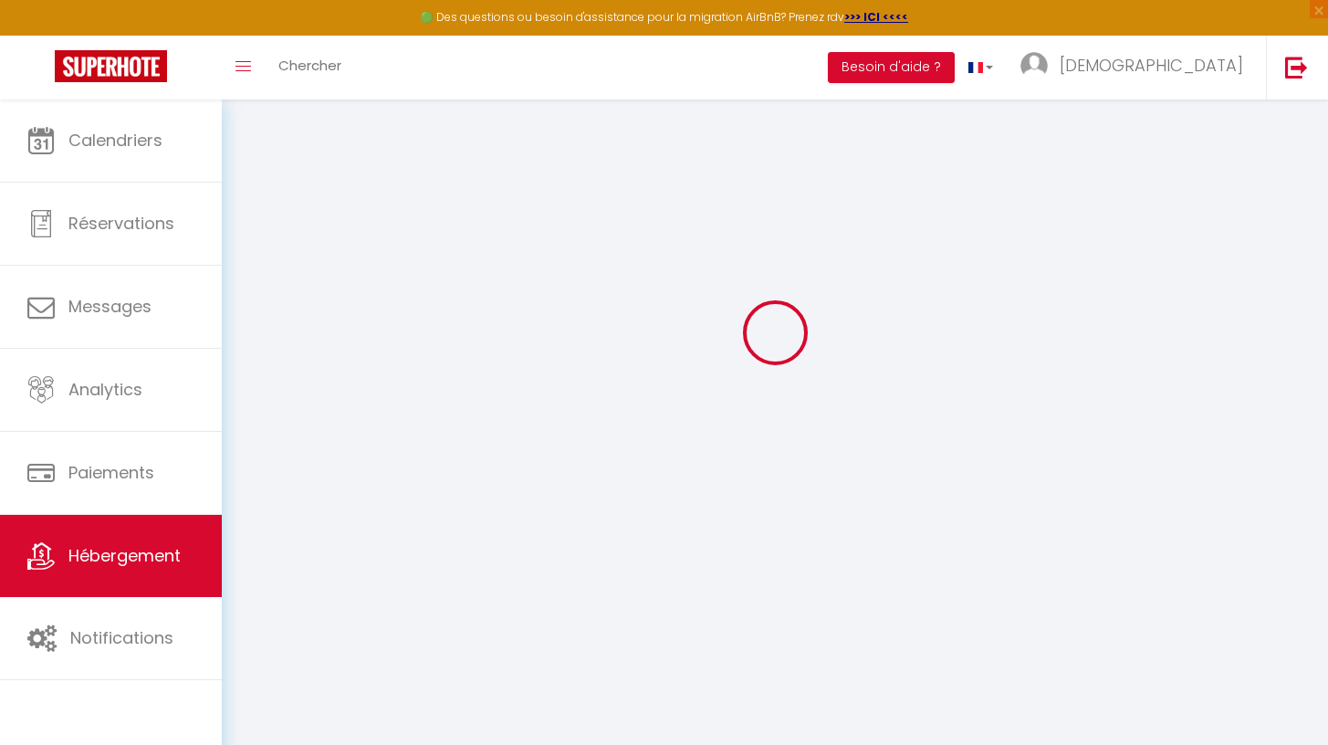
type input "quartier de l'adroit route d'allos"
type input "04370"
type input "colmars"
select select "6"
select select "2"
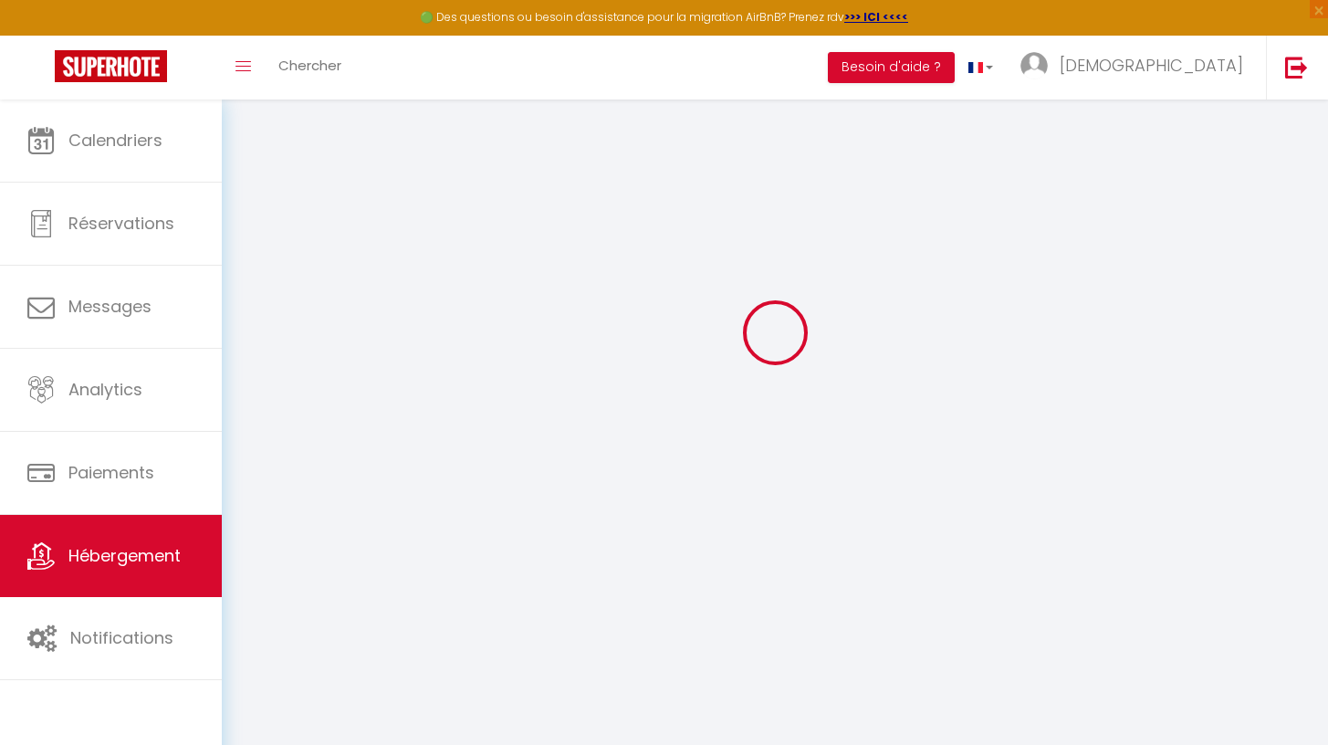
type input "179"
type input "70"
type input "200"
select select
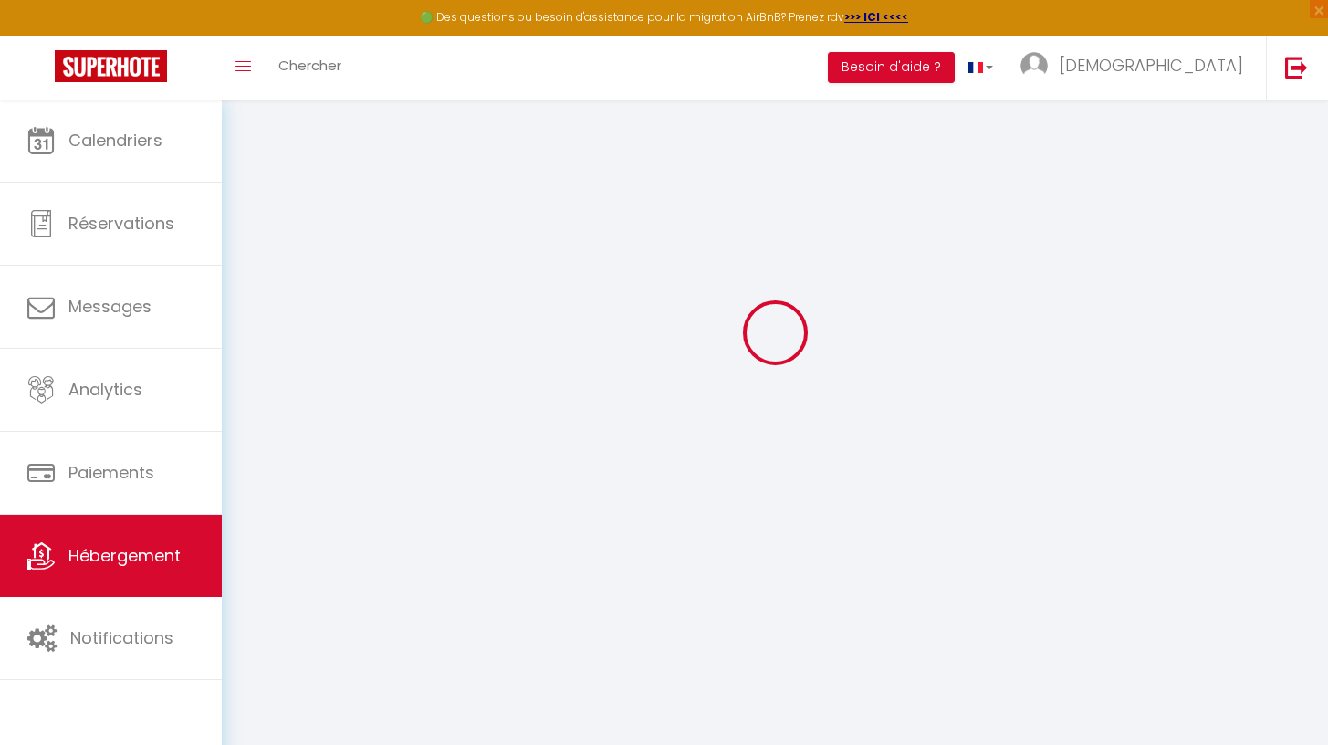
select select
type input "[STREET_ADDRESS]"
type input "77144"
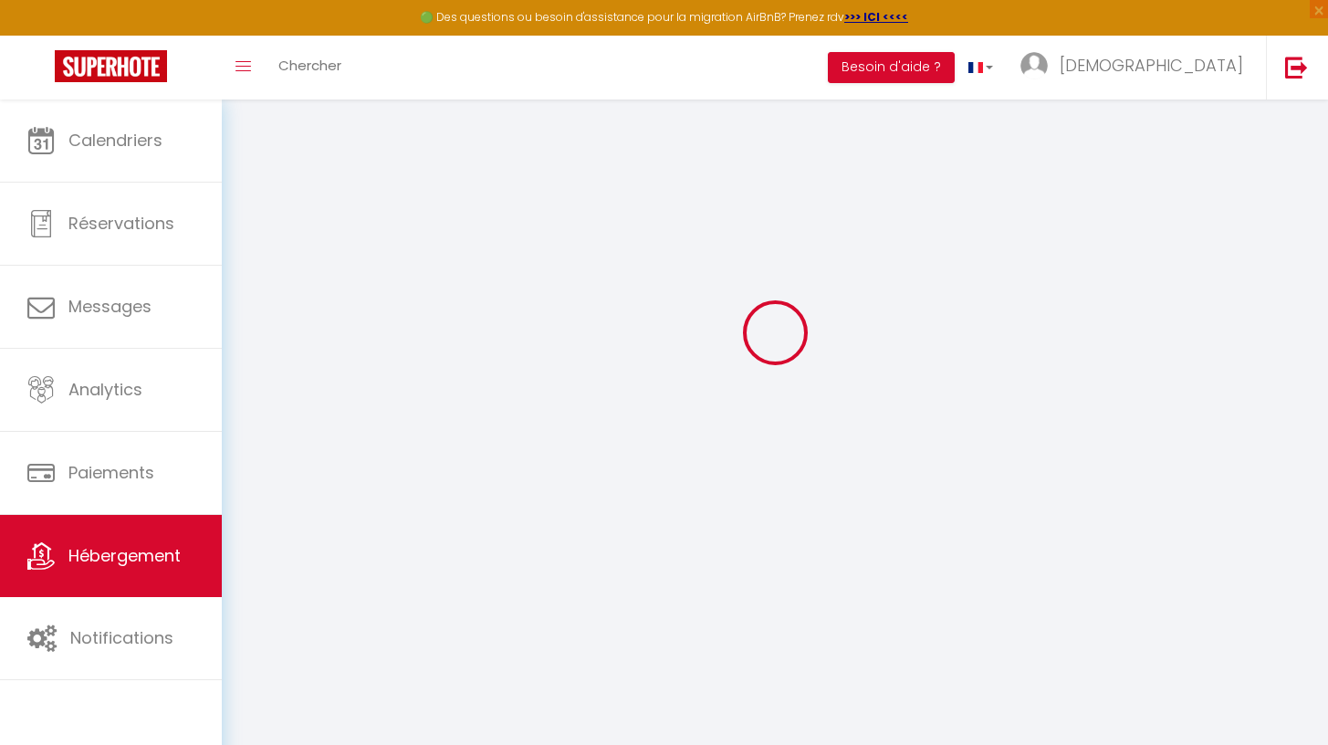
type input "Montévrain"
type input "[EMAIL_ADDRESS][DOMAIN_NAME]"
select select
checkbox input "false"
checkbox input "true"
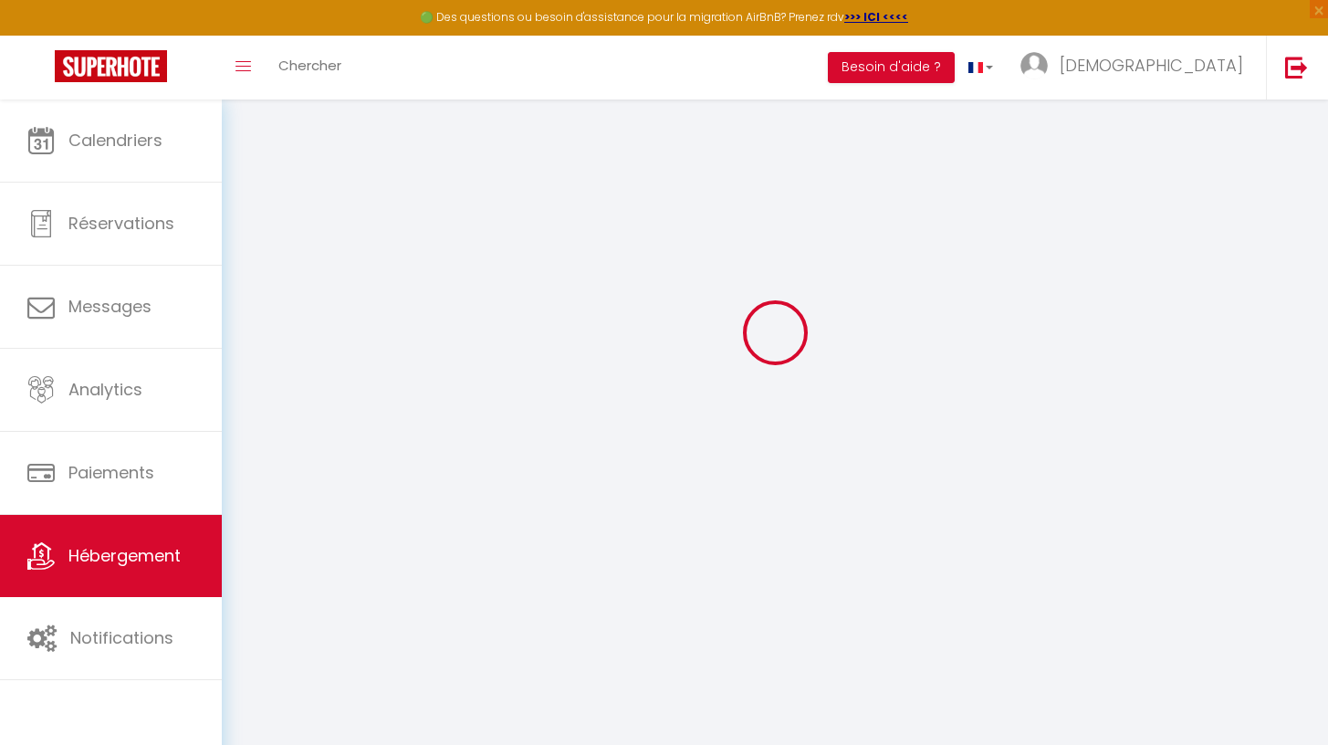
checkbox input "true"
type input "0"
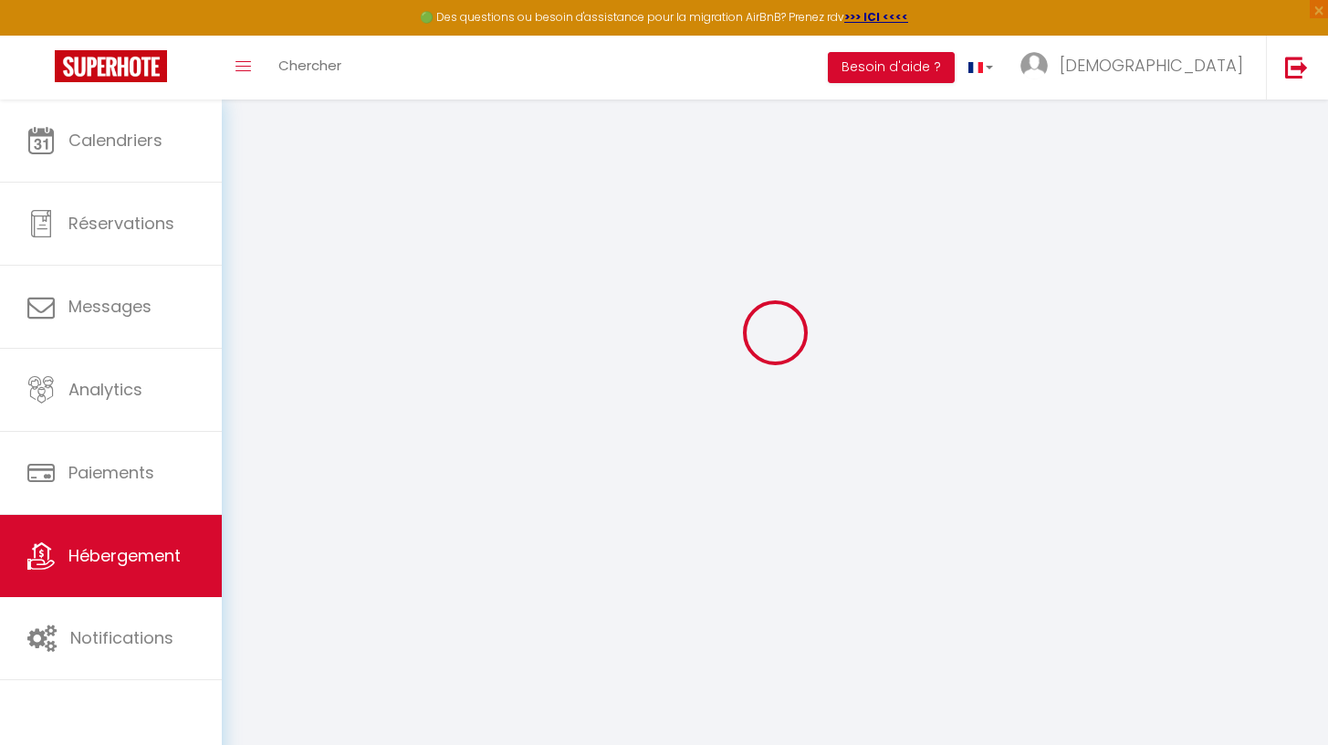
type input "0"
select select
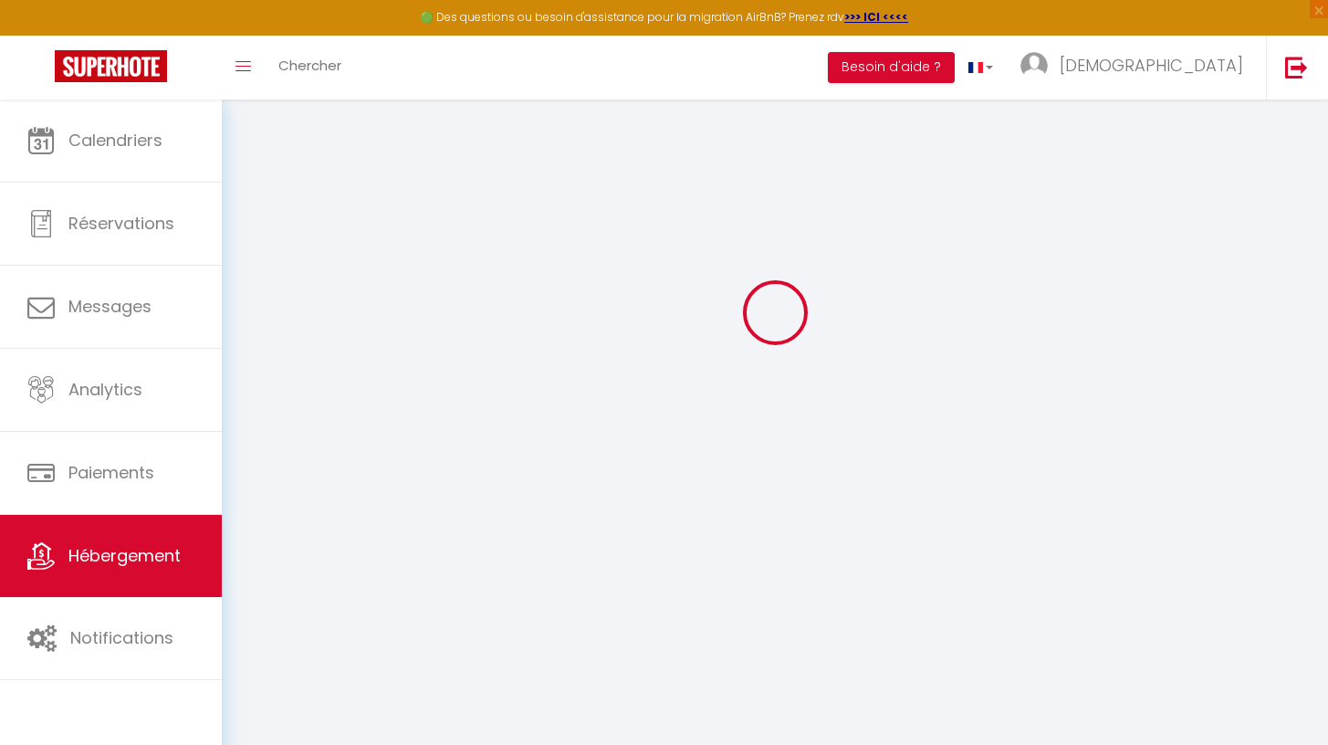
select select
checkbox input "false"
checkbox input "true"
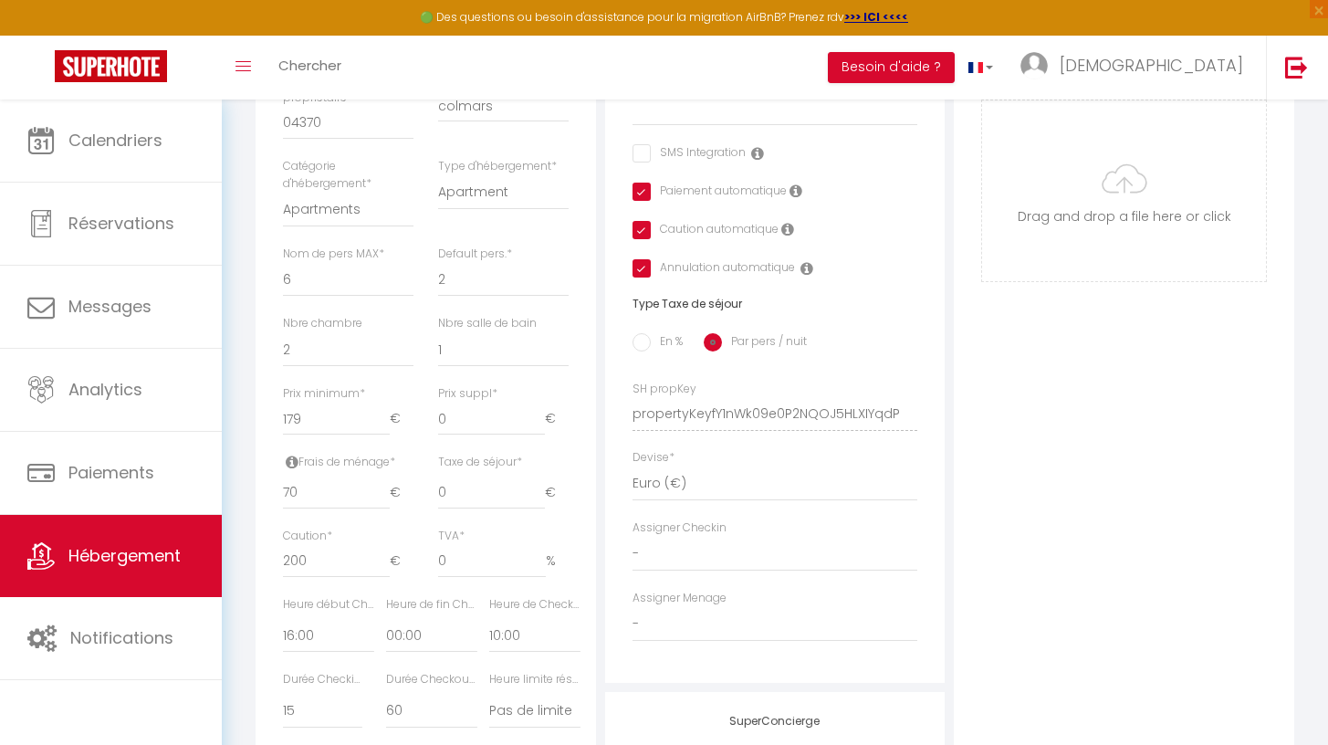
scroll to position [548, 0]
click at [307, 558] on input "200" at bounding box center [336, 558] width 107 height 33
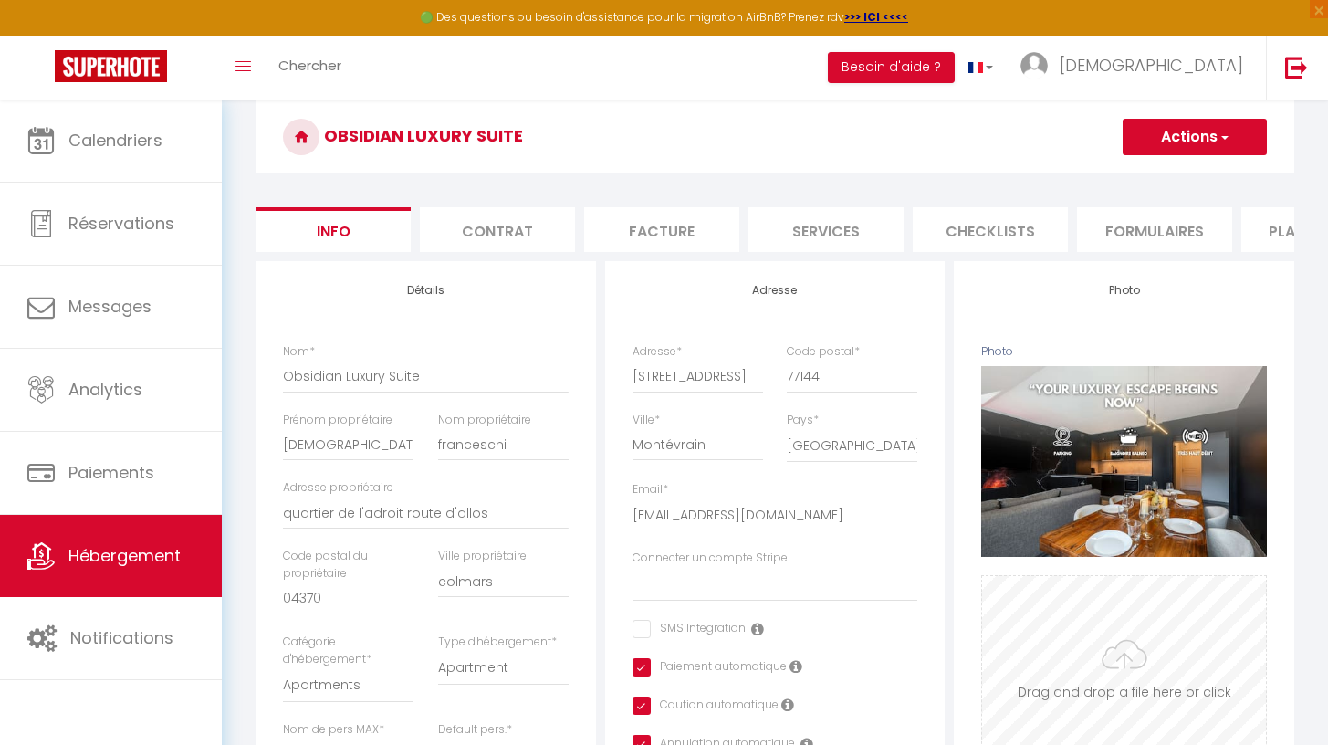
scroll to position [0, 0]
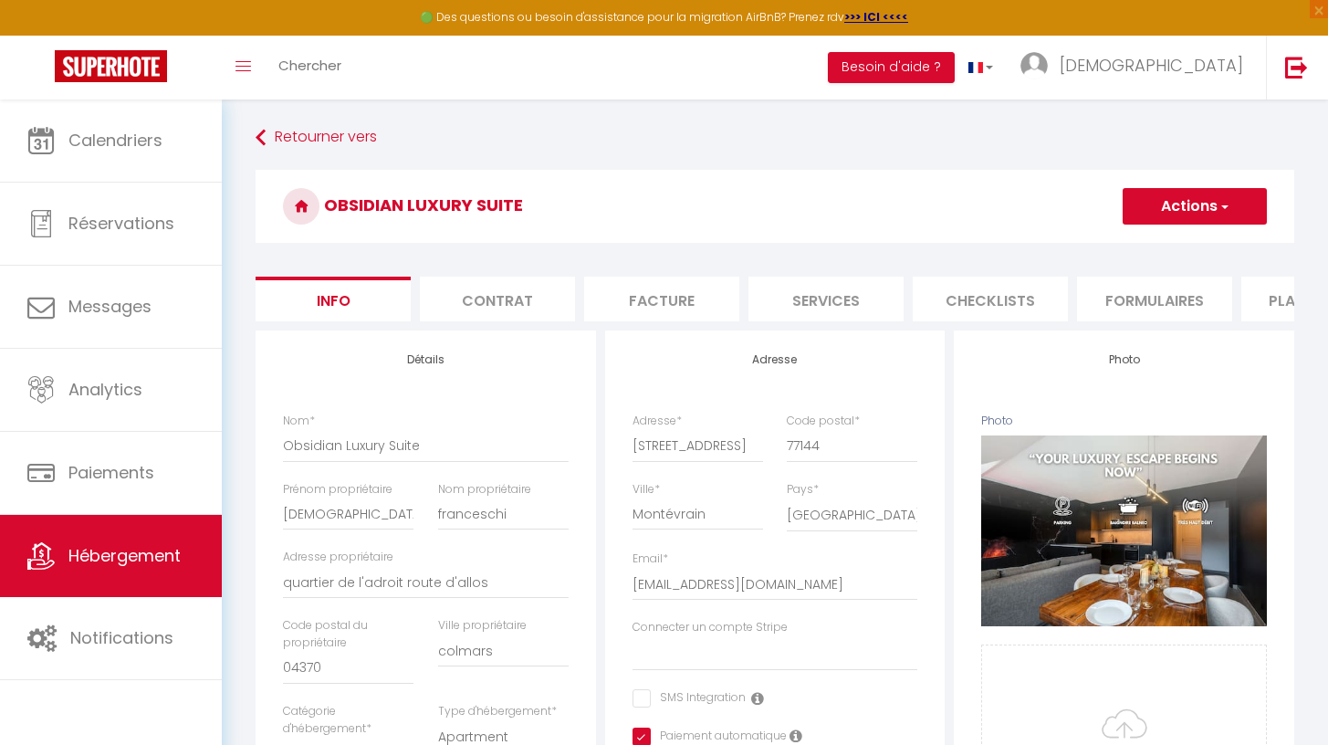
click at [1233, 207] on button "Actions" at bounding box center [1194, 206] width 144 height 37
click at [1131, 247] on input "Enregistrer" at bounding box center [1123, 246] width 68 height 18
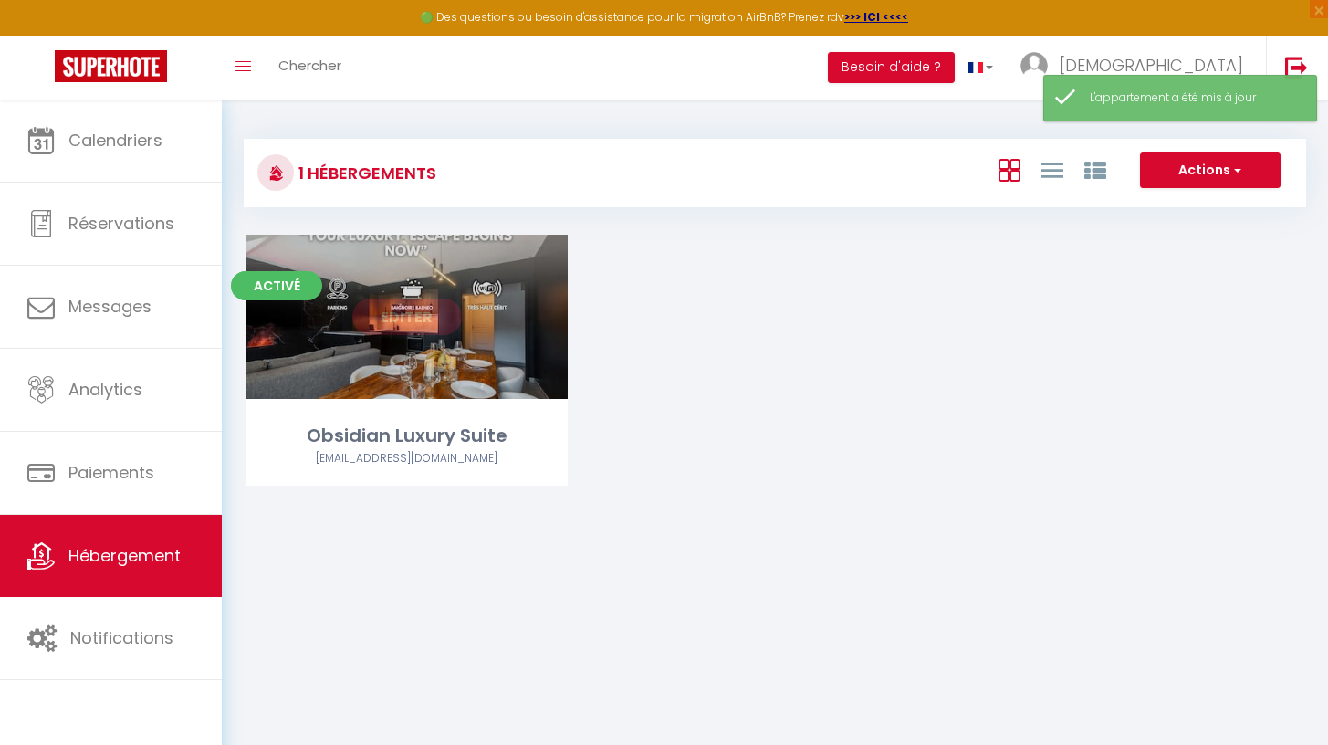
click at [425, 329] on link "Editer" at bounding box center [407, 316] width 110 height 37
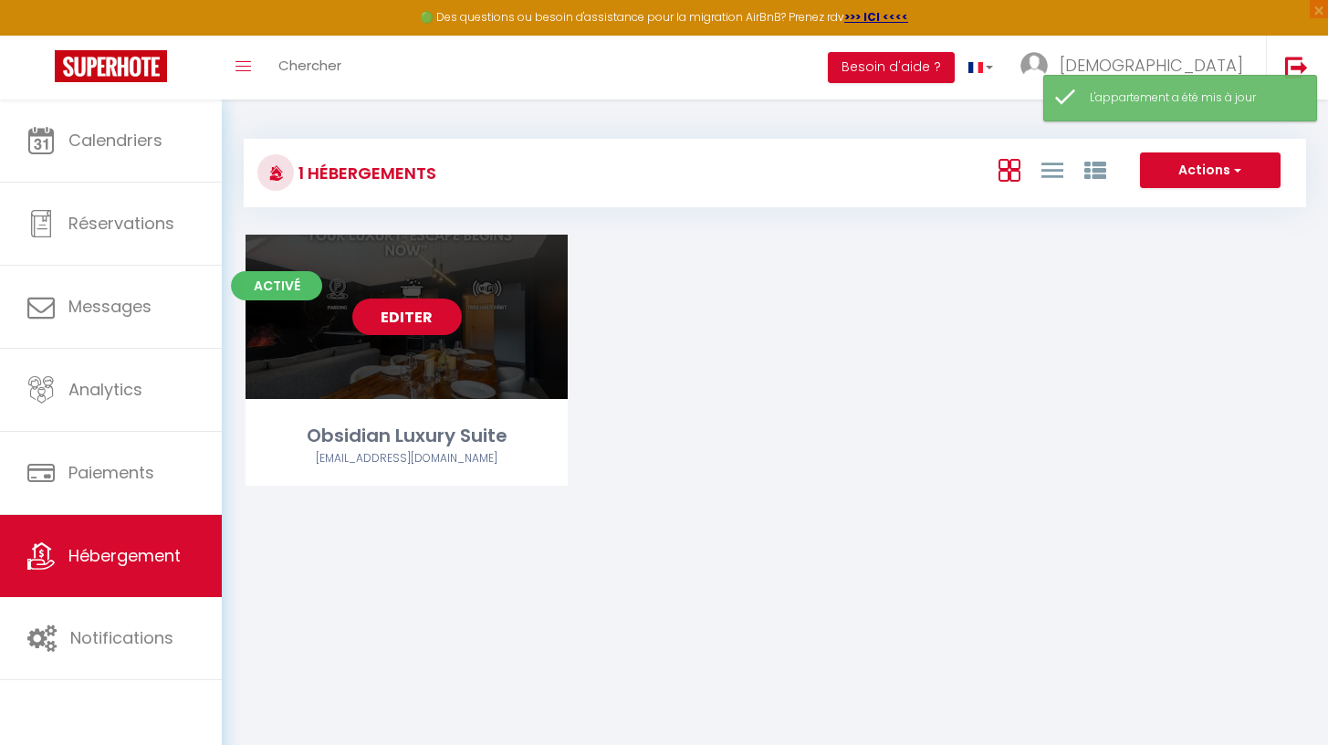
click at [432, 324] on link "Editer" at bounding box center [407, 316] width 110 height 37
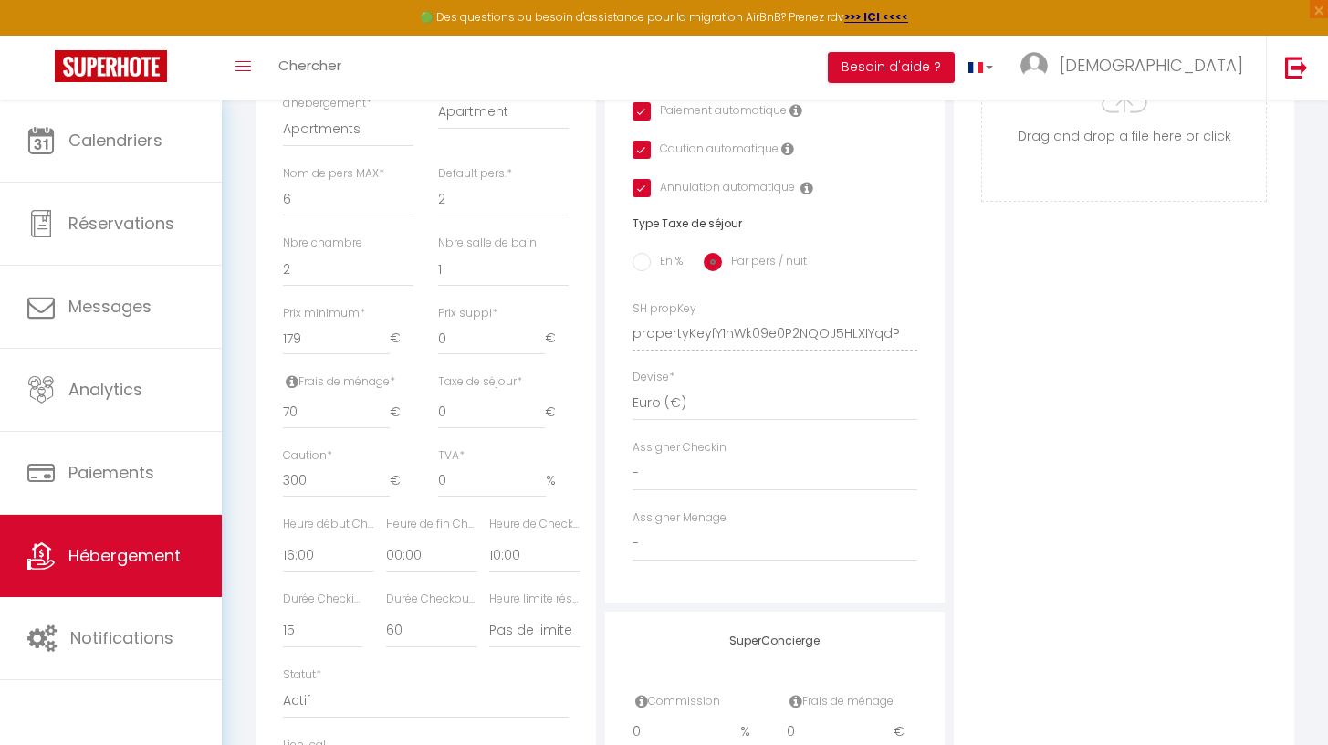
scroll to position [624, 0]
